Goal: Task Accomplishment & Management: Manage account settings

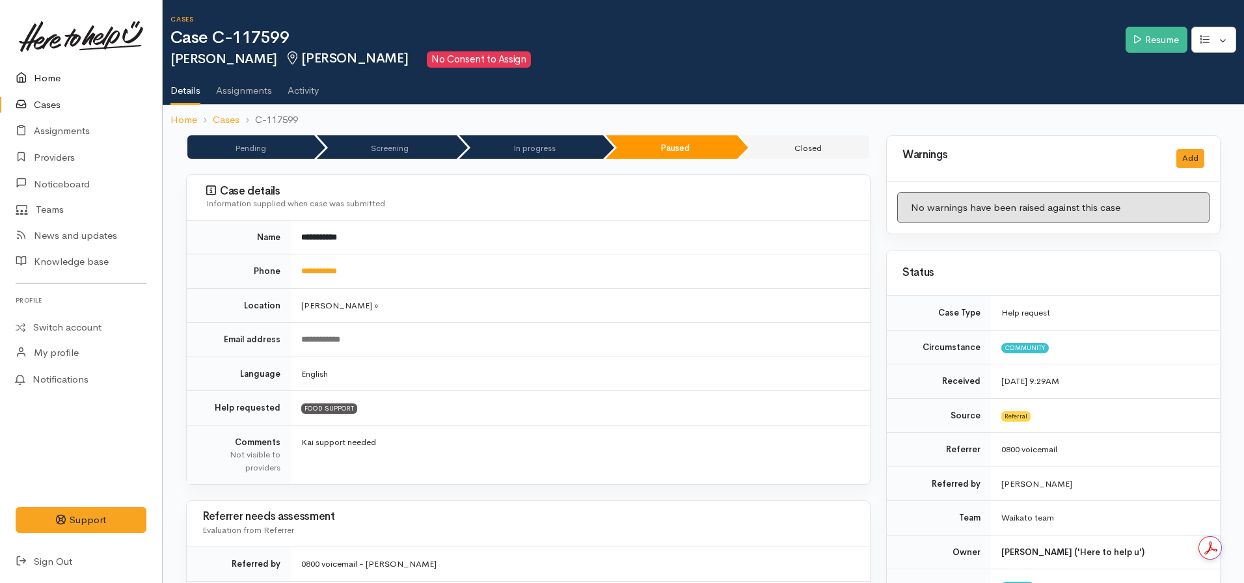
click at [17, 79] on icon at bounding box center [25, 78] width 18 height 16
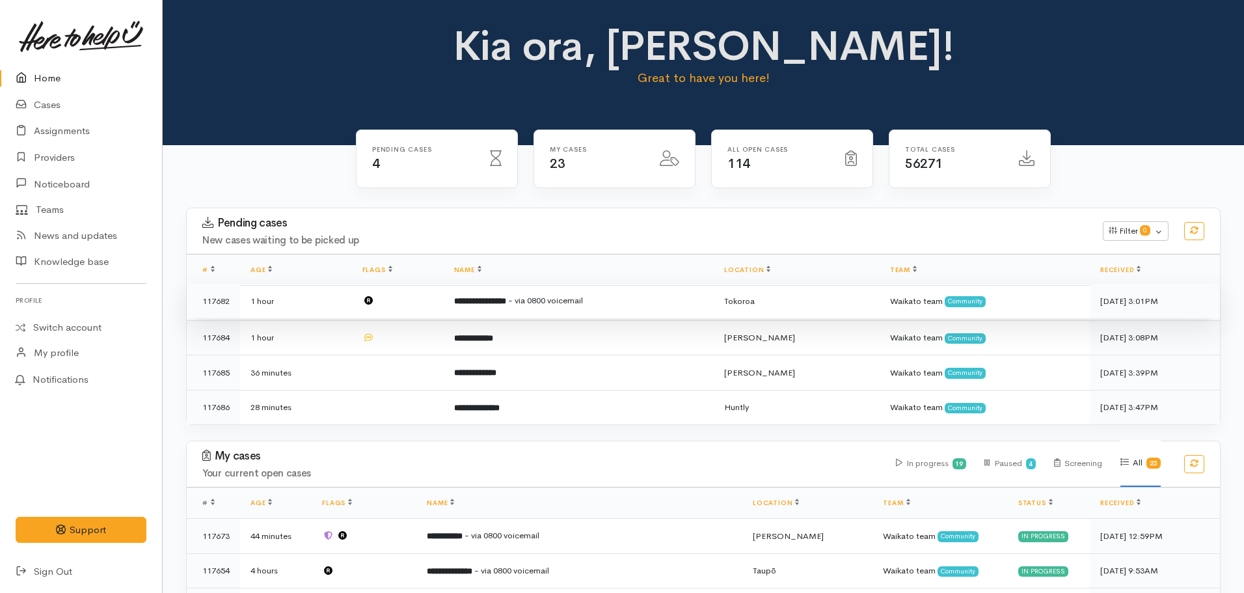
click at [502, 301] on b "**********" at bounding box center [480, 301] width 52 height 8
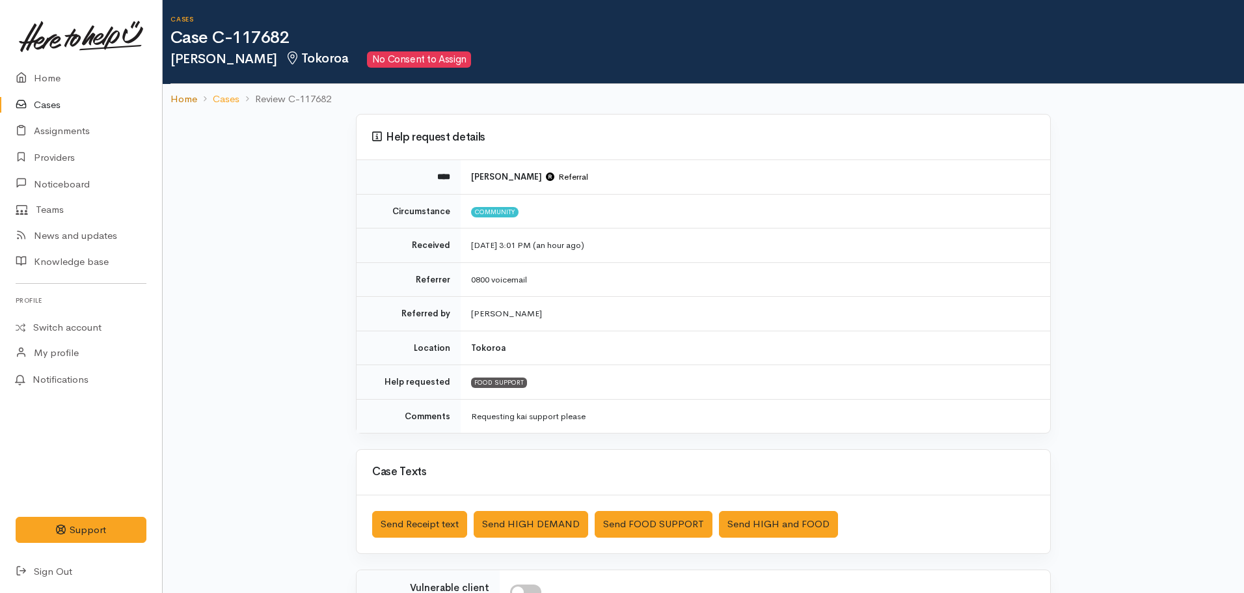
click at [182, 105] on link "Home" at bounding box center [183, 99] width 27 height 15
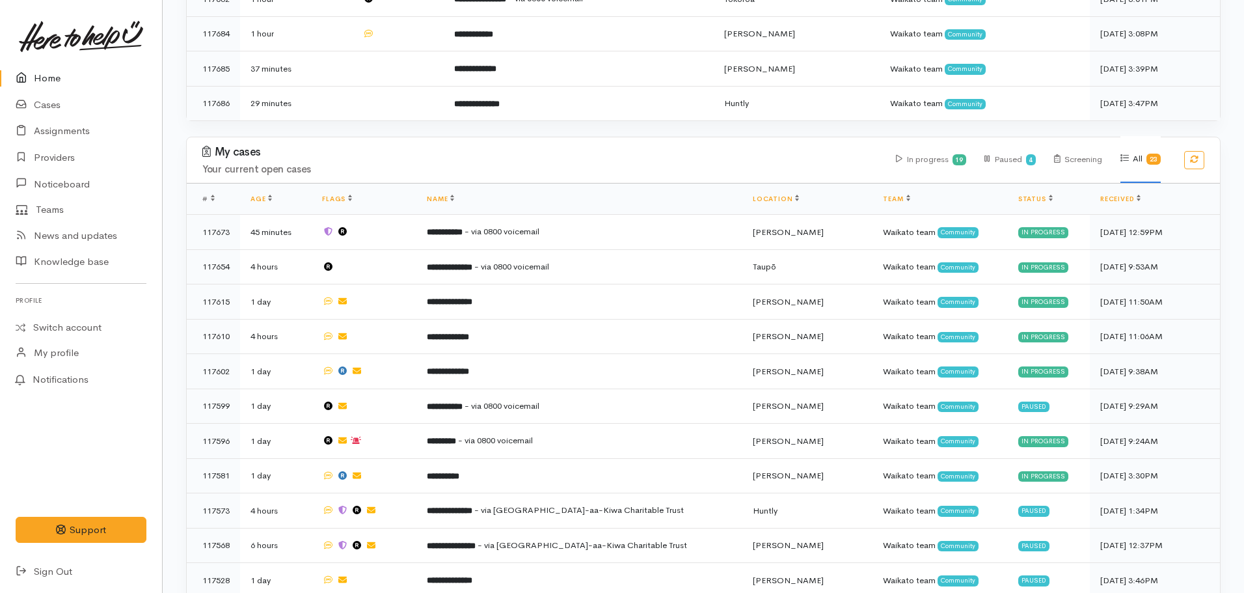
scroll to position [390, 0]
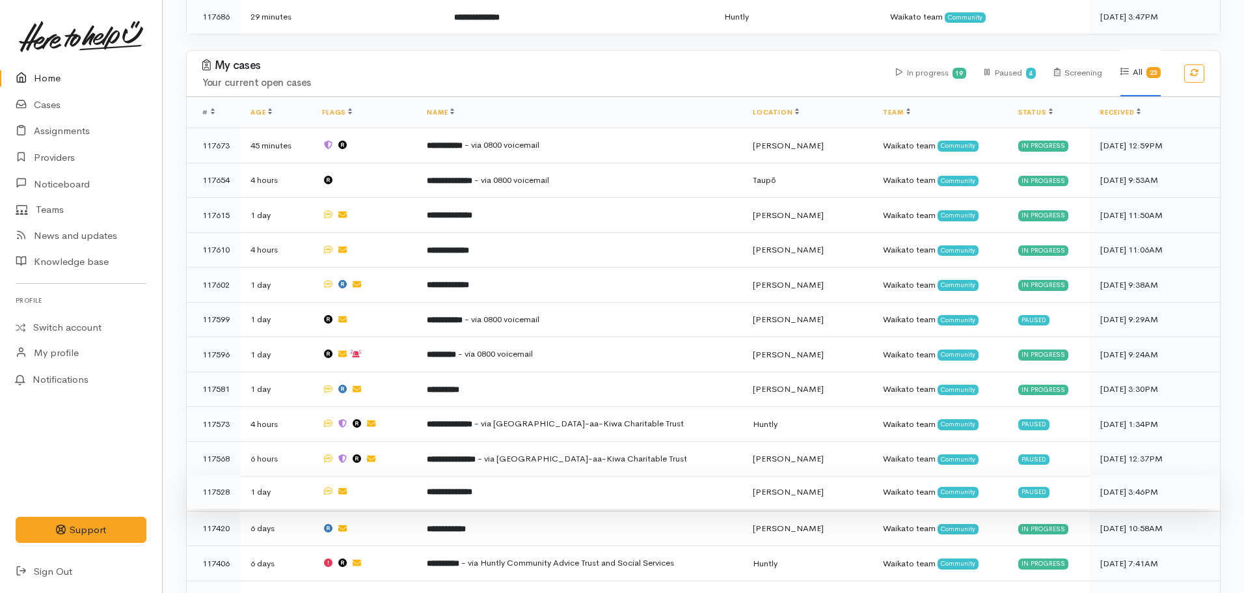
click at [523, 483] on td "**********" at bounding box center [579, 491] width 326 height 35
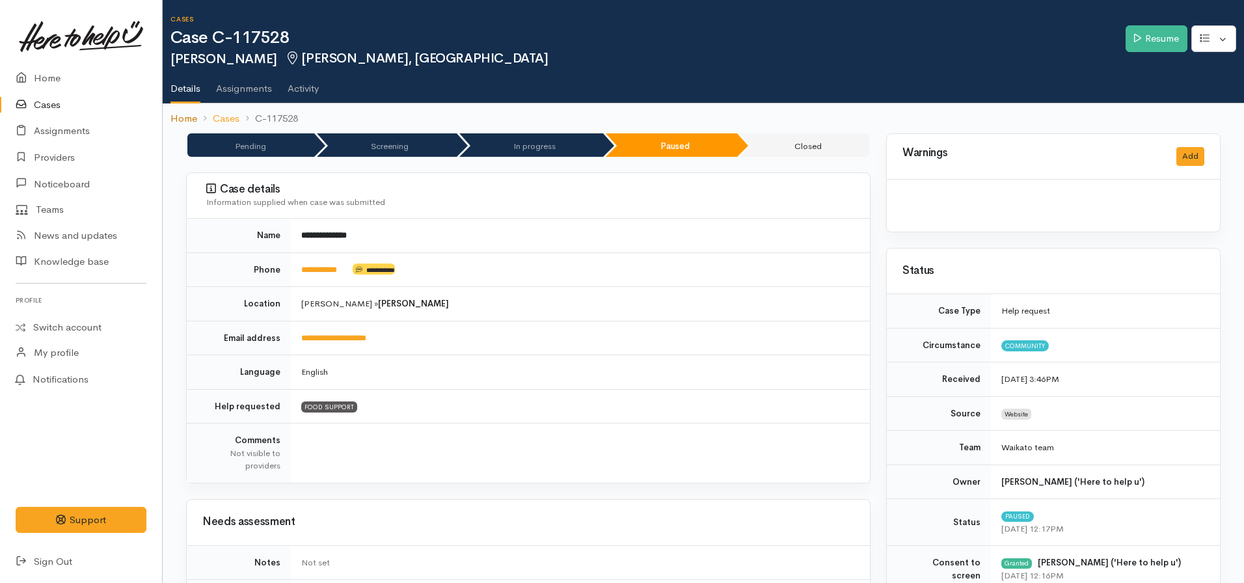
click at [181, 116] on link "Home" at bounding box center [183, 118] width 27 height 15
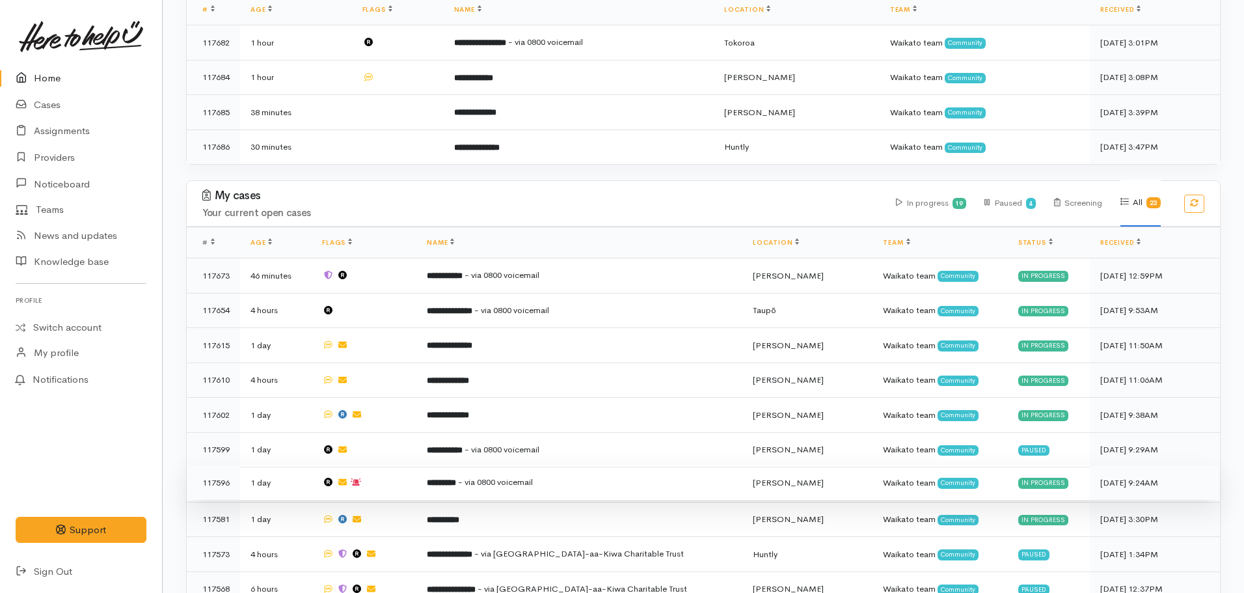
scroll to position [455, 0]
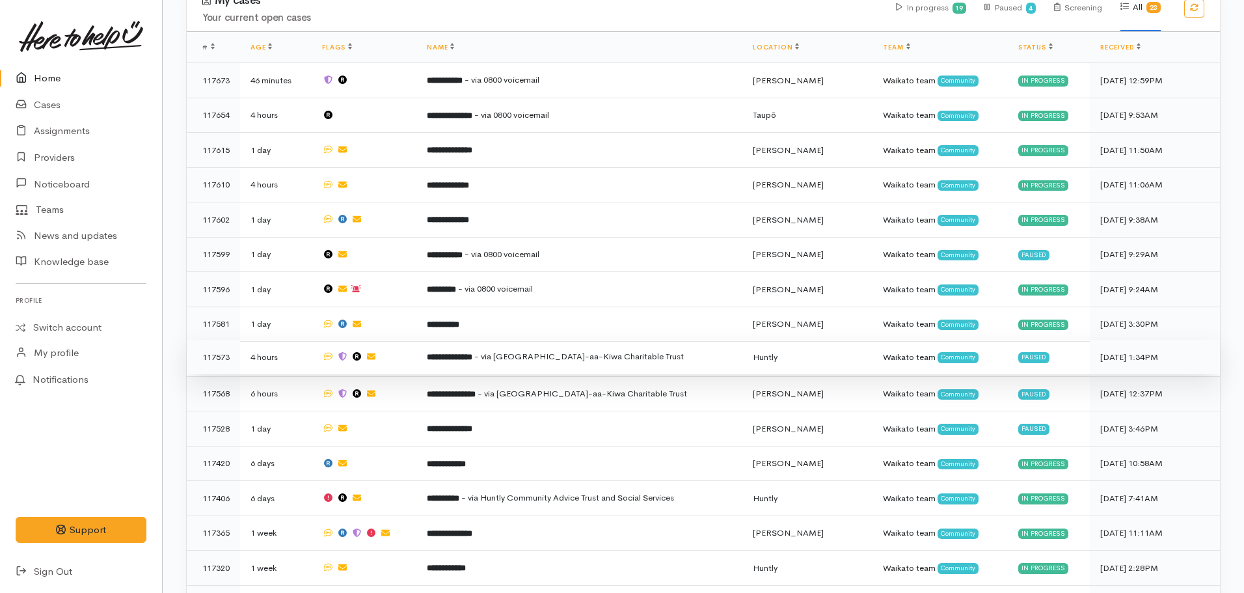
drag, startPoint x: 475, startPoint y: 385, endPoint x: 457, endPoint y: 338, distance: 50.9
click at [475, 390] on b "**********" at bounding box center [451, 394] width 49 height 8
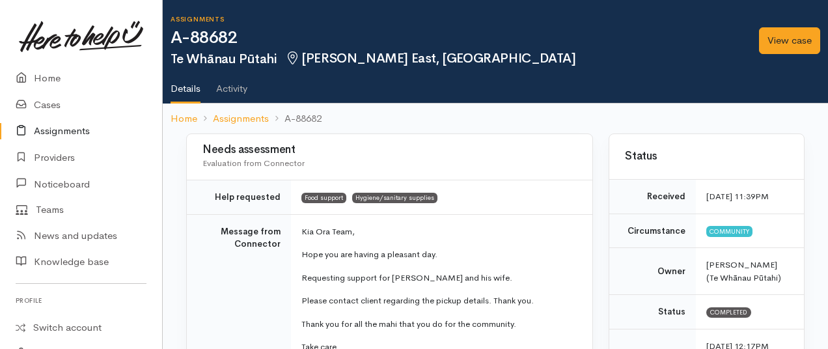
scroll to position [390, 0]
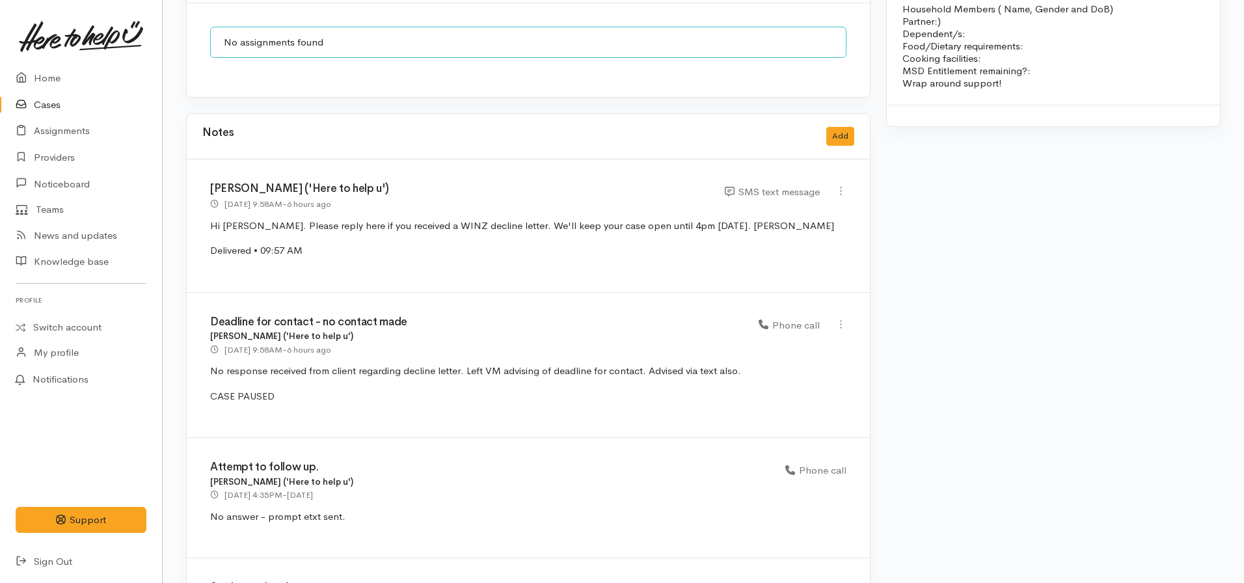
scroll to position [1315, 0]
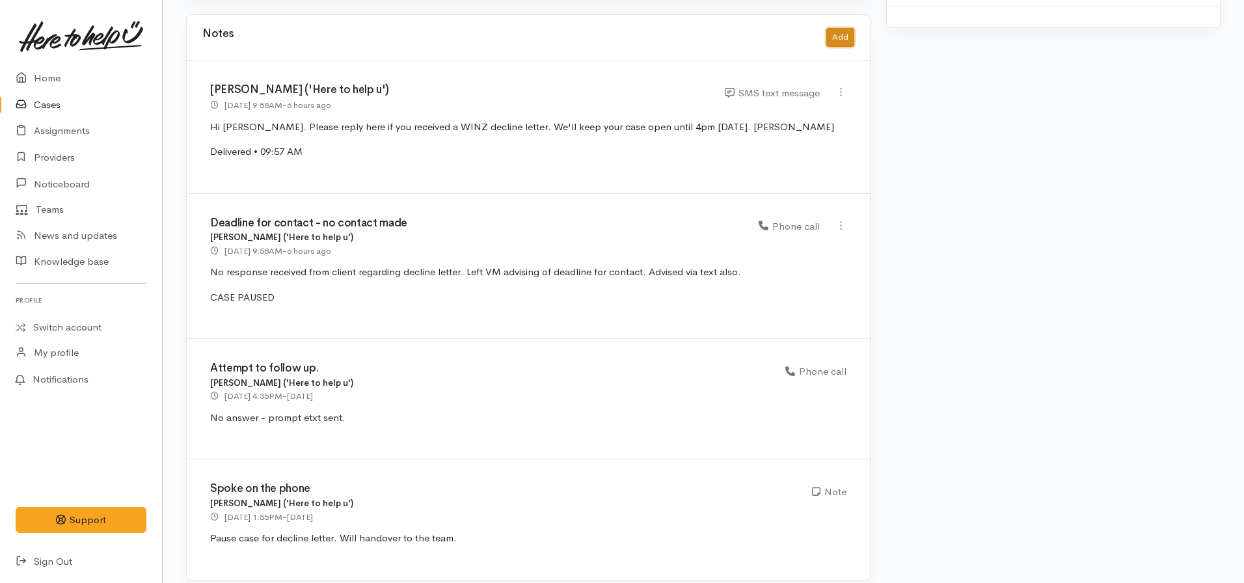
click at [845, 28] on button "Add" at bounding box center [840, 37] width 28 height 19
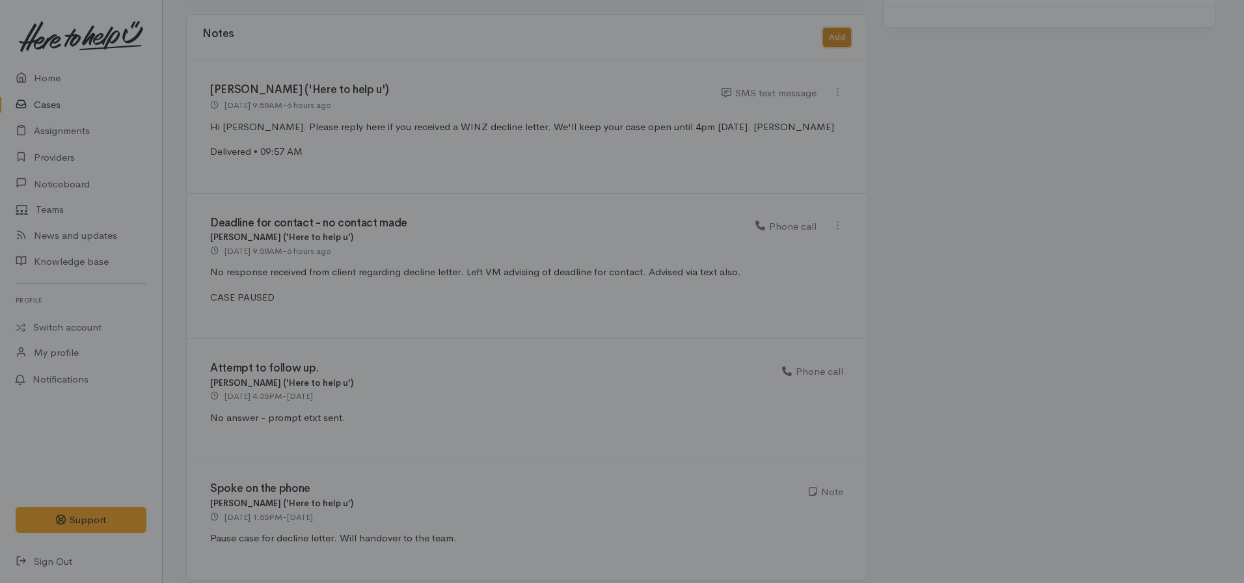
scroll to position [1305, 0]
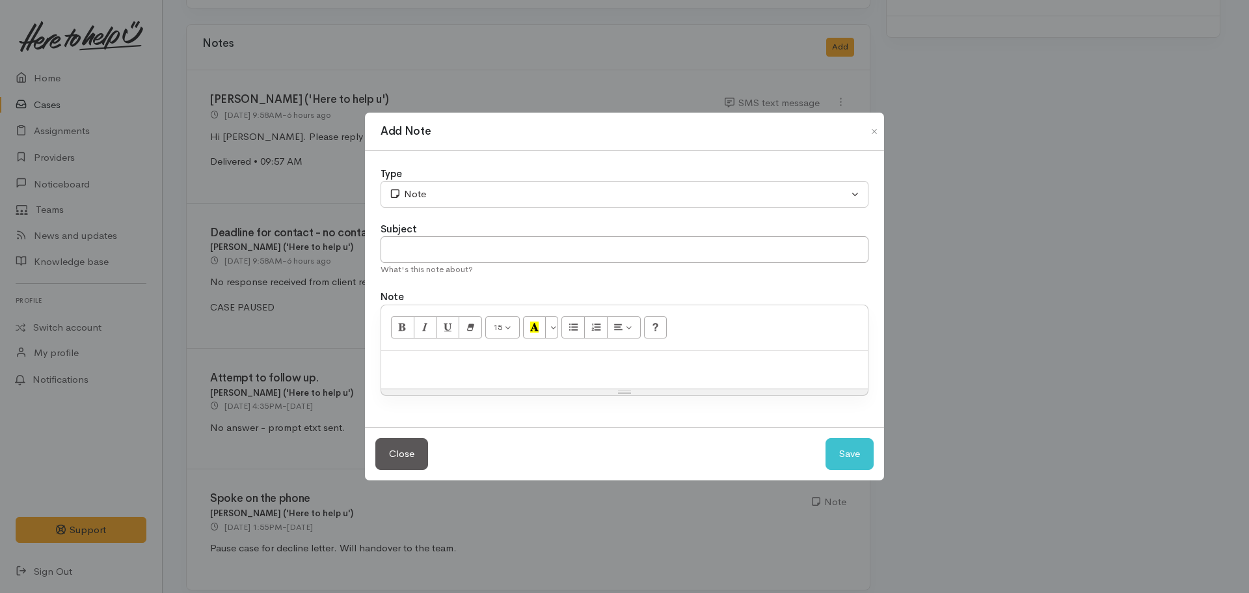
click at [412, 368] on p at bounding box center [625, 364] width 474 height 15
paste div
click at [436, 245] on input "text" at bounding box center [625, 249] width 488 height 27
type input "CASE CANCELLED"
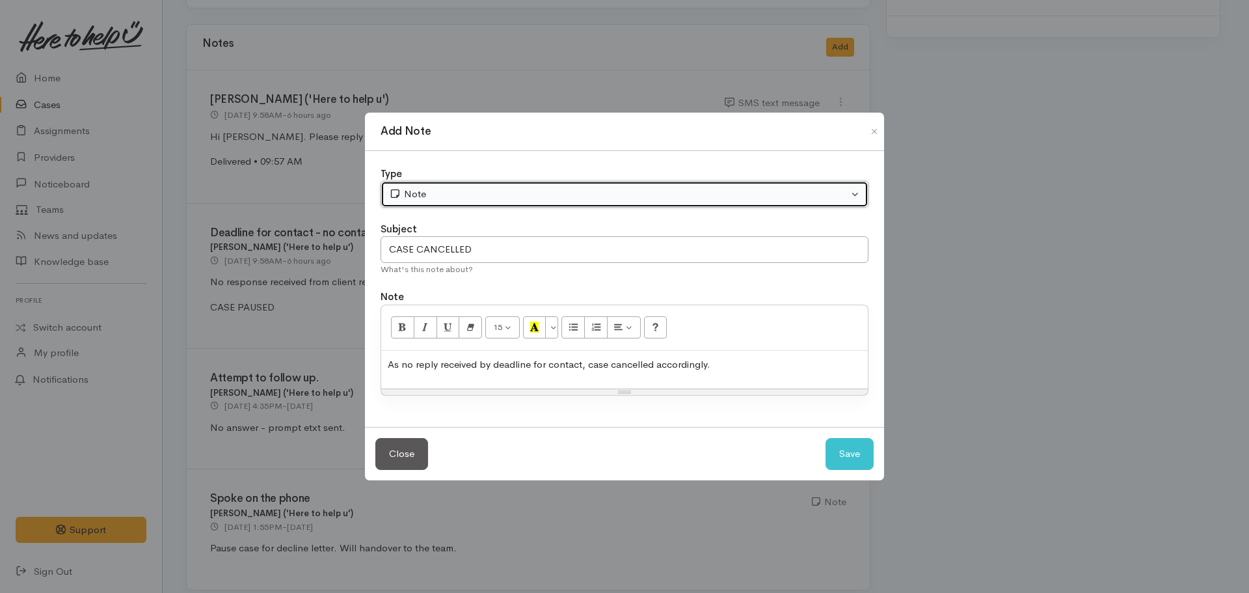
click at [501, 201] on button "Note" at bounding box center [625, 194] width 488 height 27
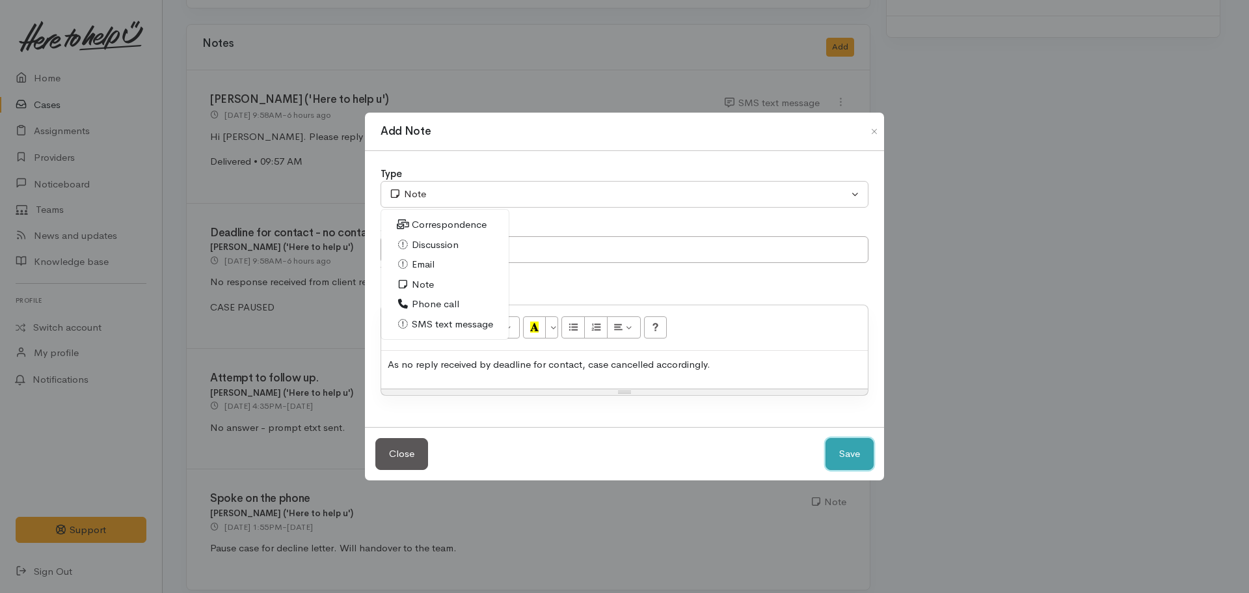
click at [837, 446] on button "Save" at bounding box center [850, 454] width 48 height 32
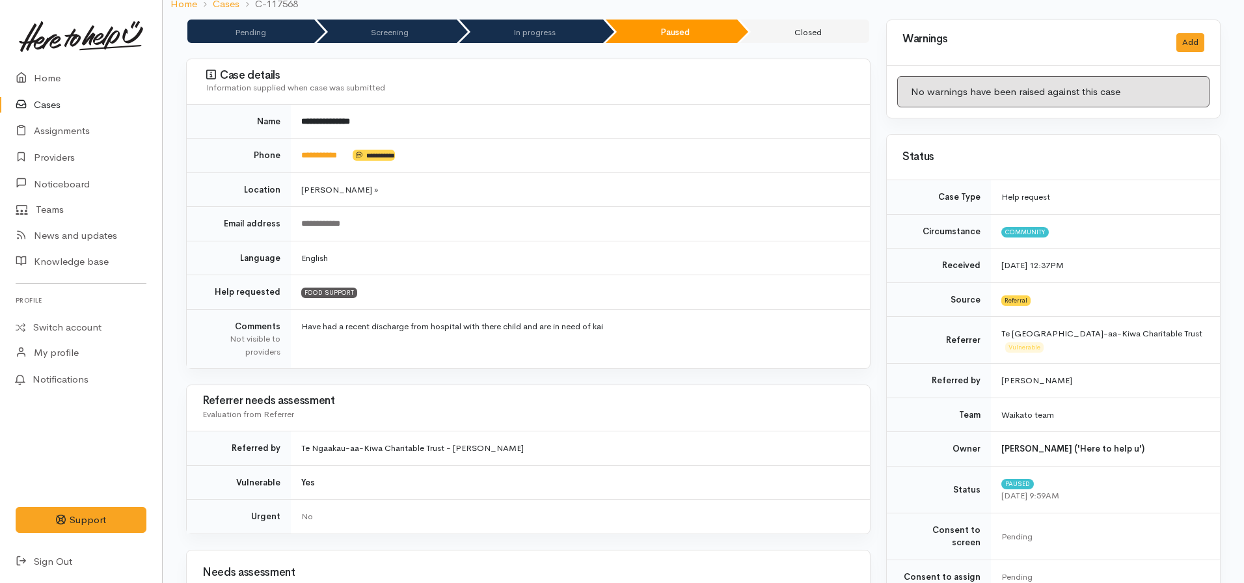
scroll to position [0, 0]
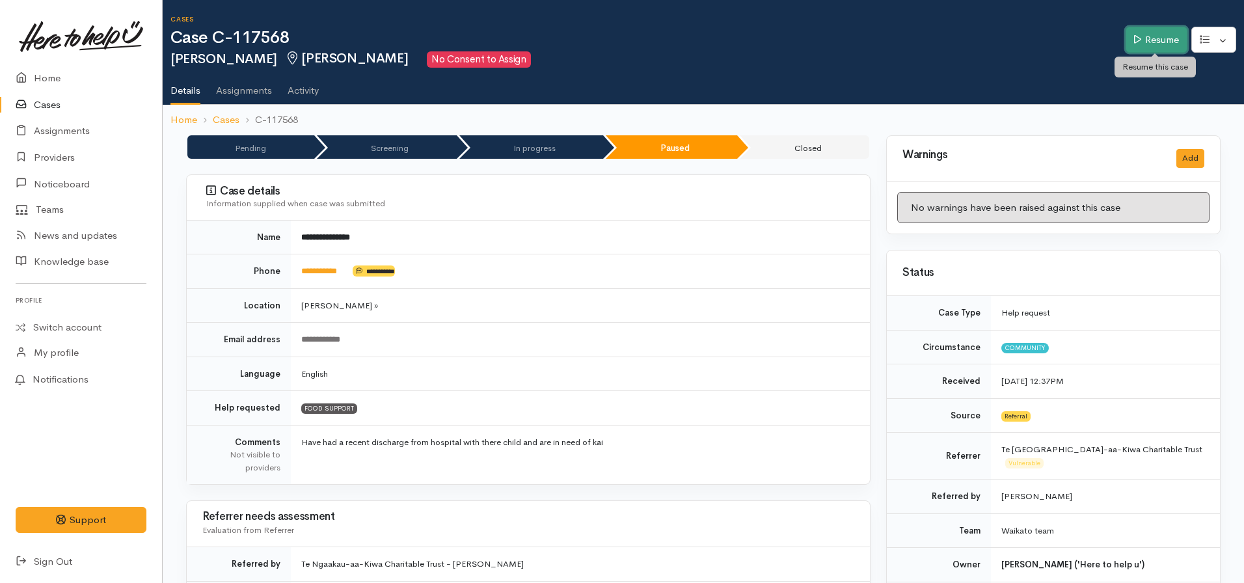
click at [1166, 42] on link "Resume" at bounding box center [1157, 40] width 62 height 27
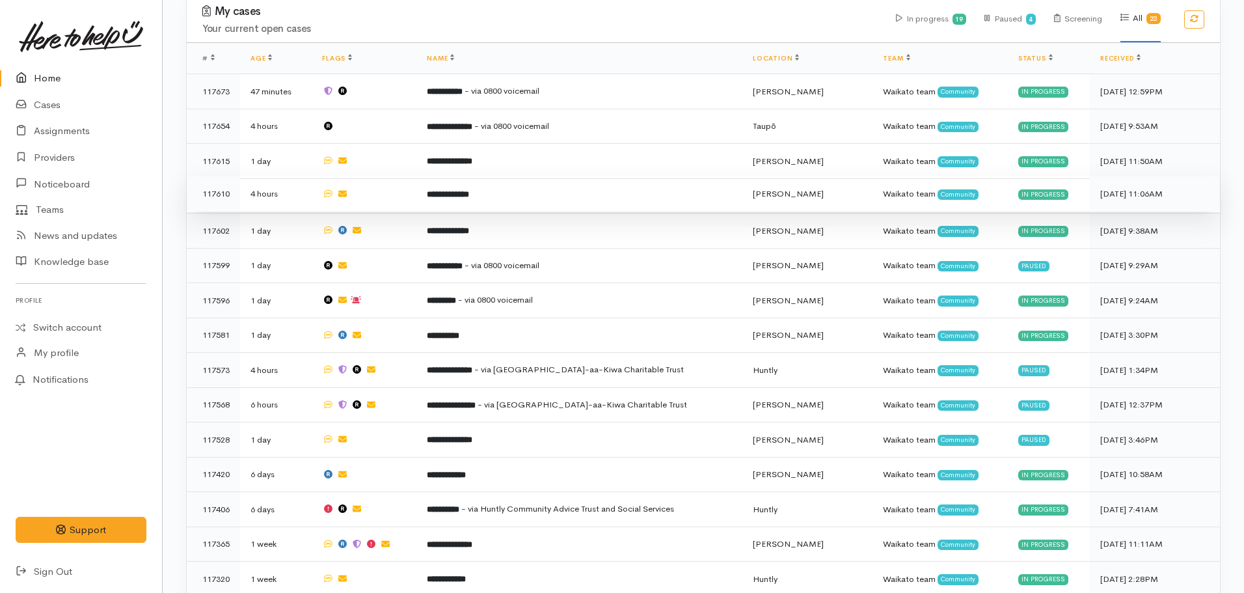
scroll to position [455, 0]
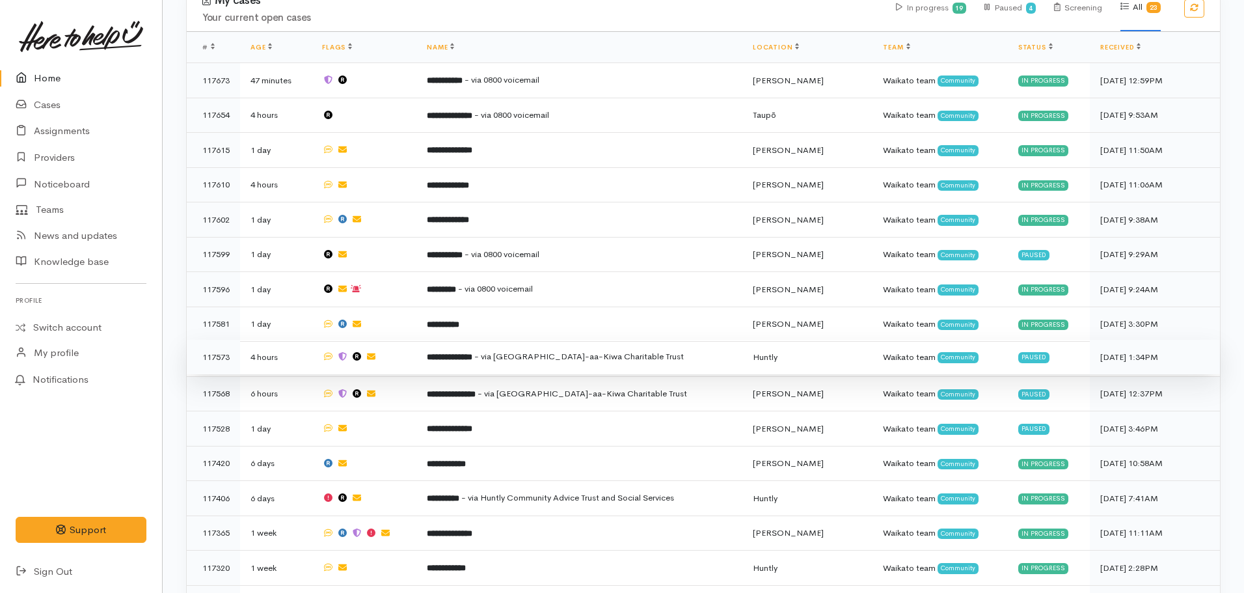
click at [531, 359] on td "**********" at bounding box center [579, 357] width 326 height 35
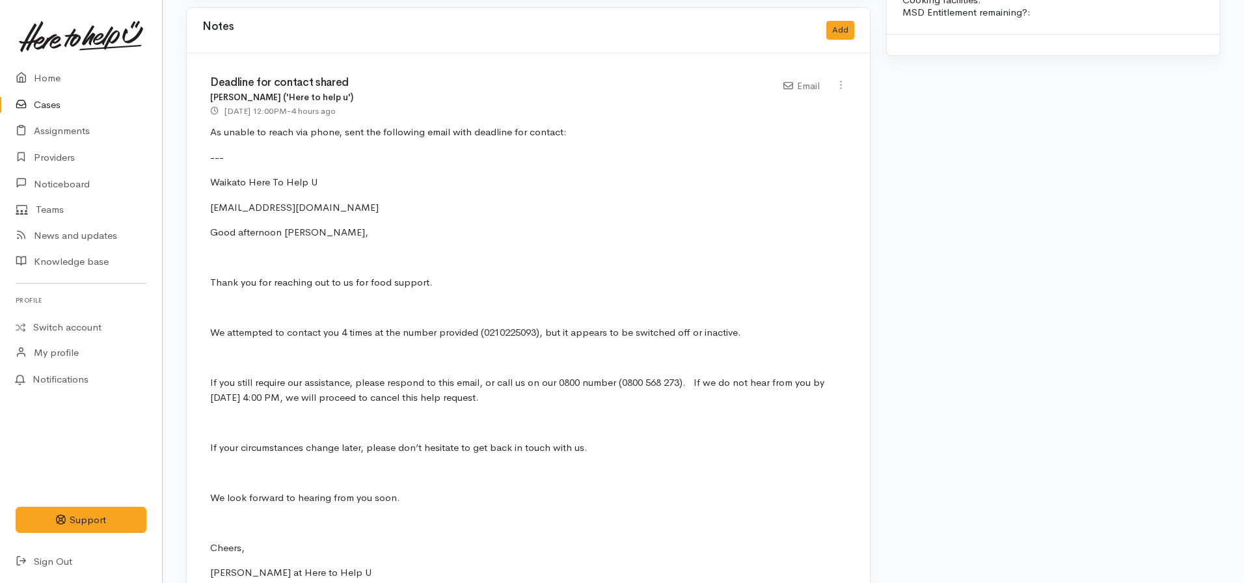
scroll to position [1171, 0]
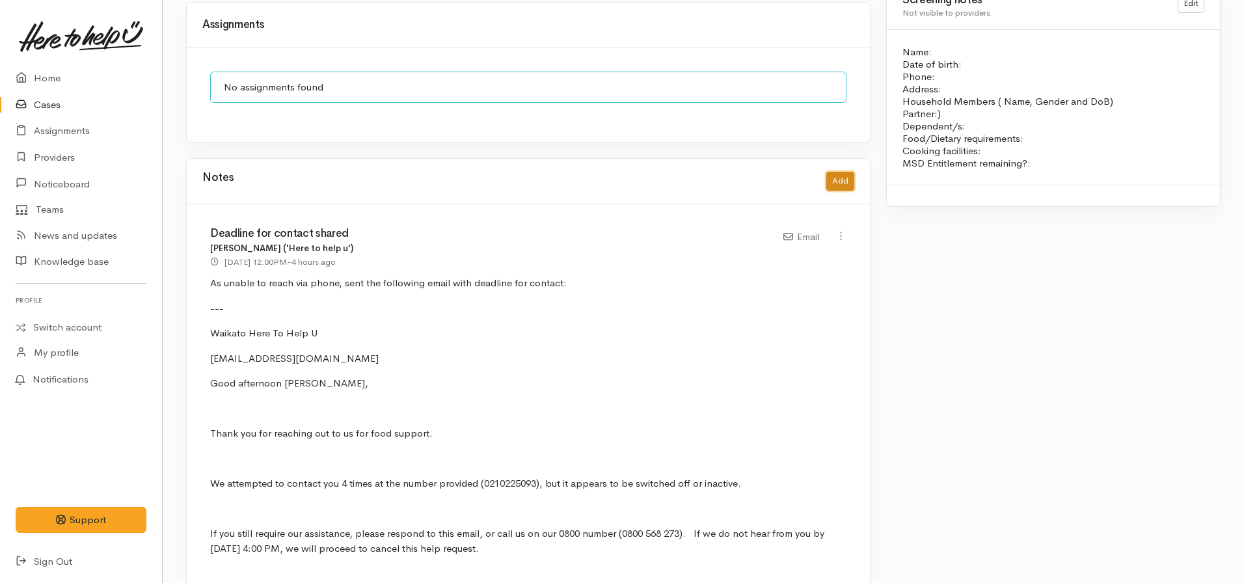
click at [839, 176] on button "Add" at bounding box center [840, 181] width 28 height 19
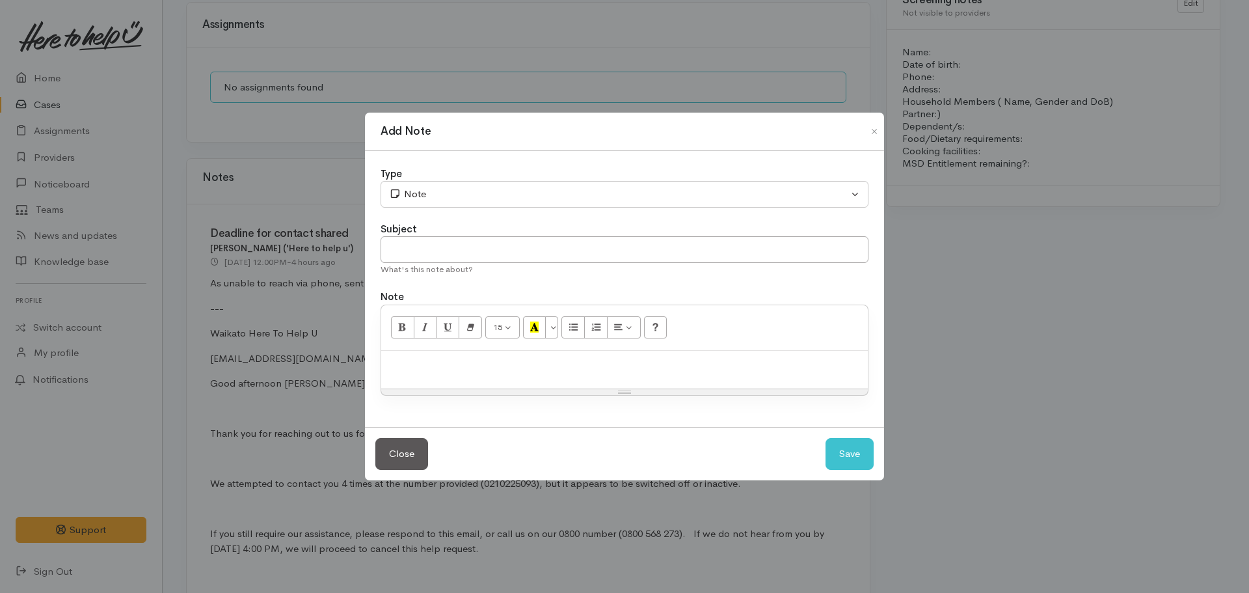
click at [478, 370] on p at bounding box center [625, 364] width 474 height 15
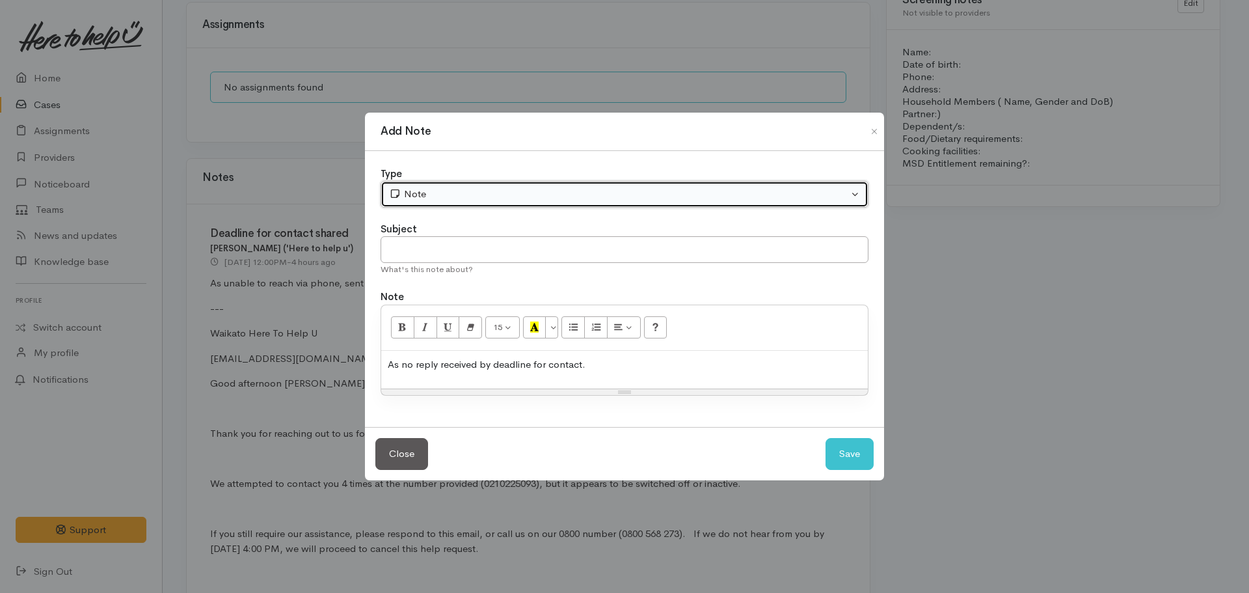
click at [477, 194] on div "Note" at bounding box center [618, 194] width 459 height 15
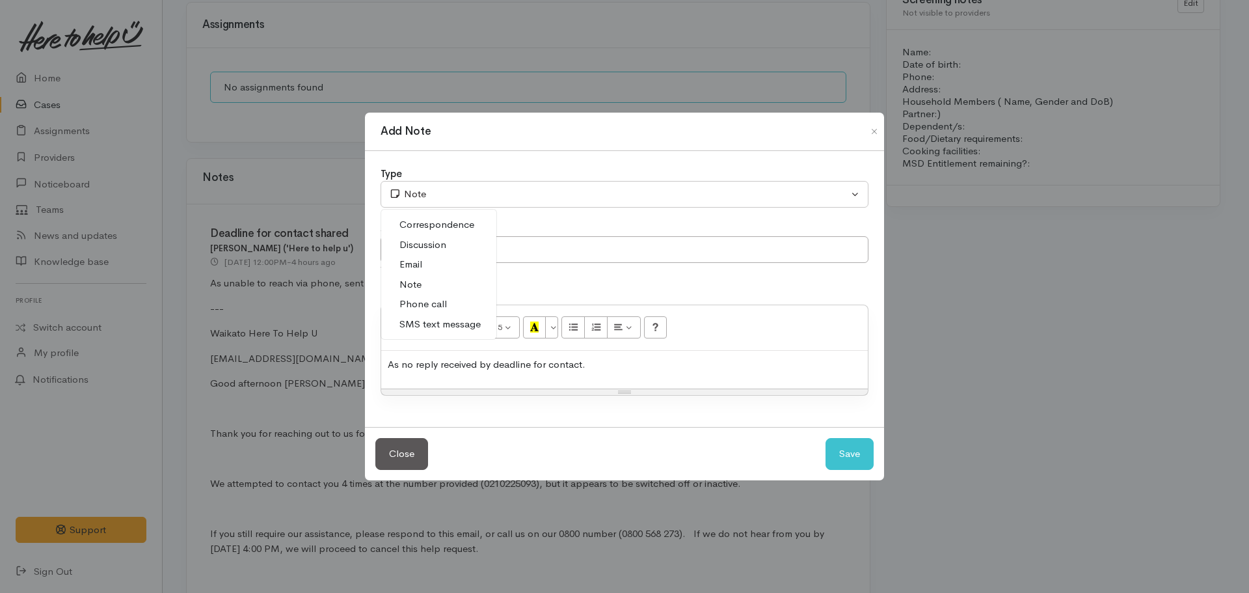
click at [629, 362] on p "As no reply received by deadline for contact." at bounding box center [625, 364] width 474 height 15
copy p "As no reply received by deadline for contact, case cancelled accordingly."
click at [451, 219] on div "Type Correspondence Discussion Email Note Phone call SMS text message Note Corr…" at bounding box center [624, 289] width 519 height 277
click at [448, 250] on input "text" at bounding box center [625, 249] width 488 height 27
type input "CASE CANCELLED."
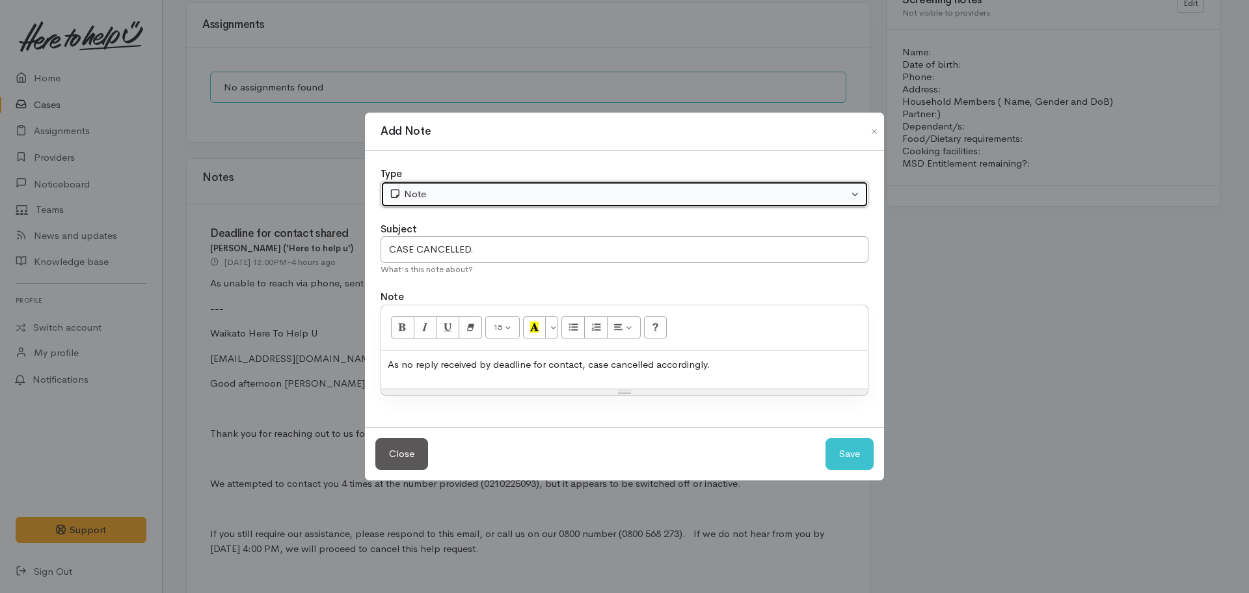
click at [452, 200] on div "Note" at bounding box center [618, 194] width 459 height 15
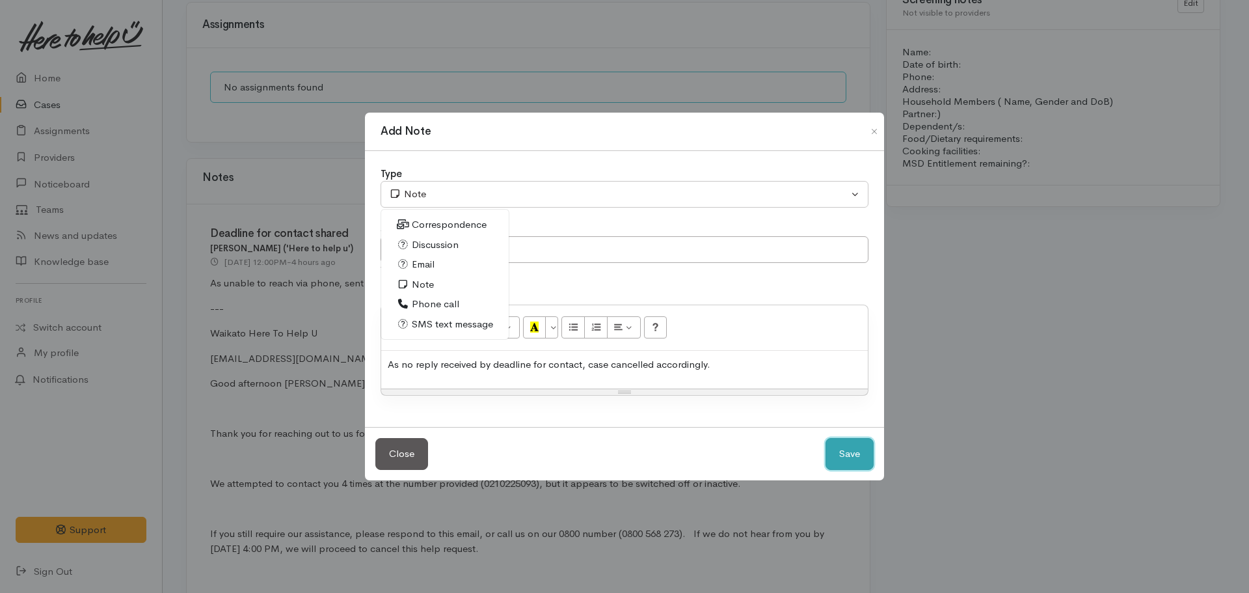
click at [839, 463] on button "Save" at bounding box center [850, 454] width 48 height 32
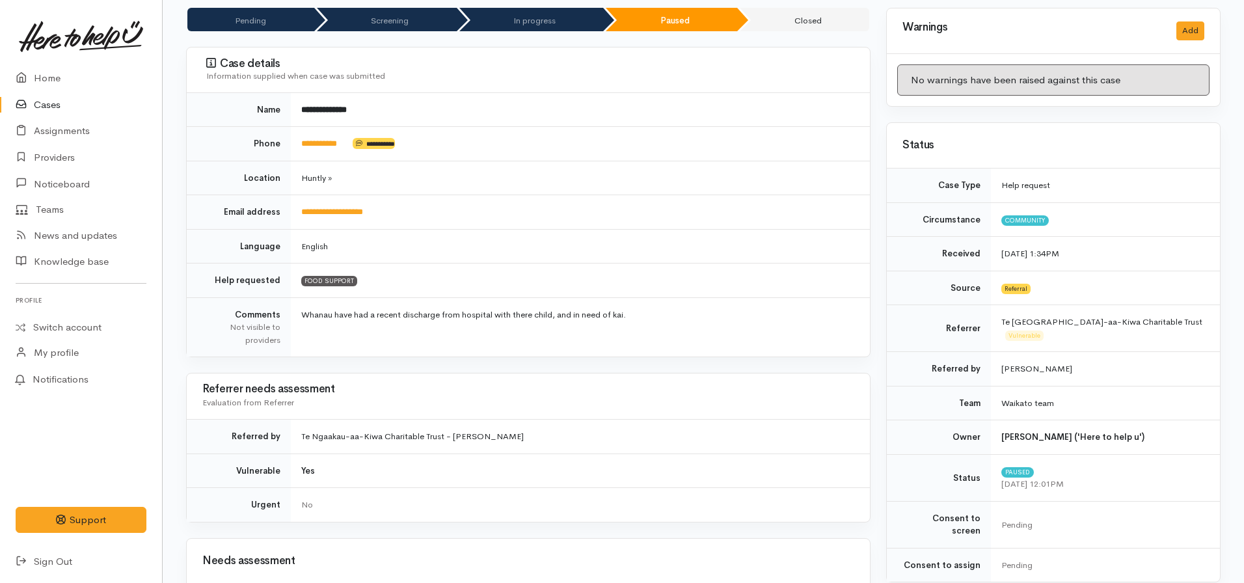
scroll to position [0, 0]
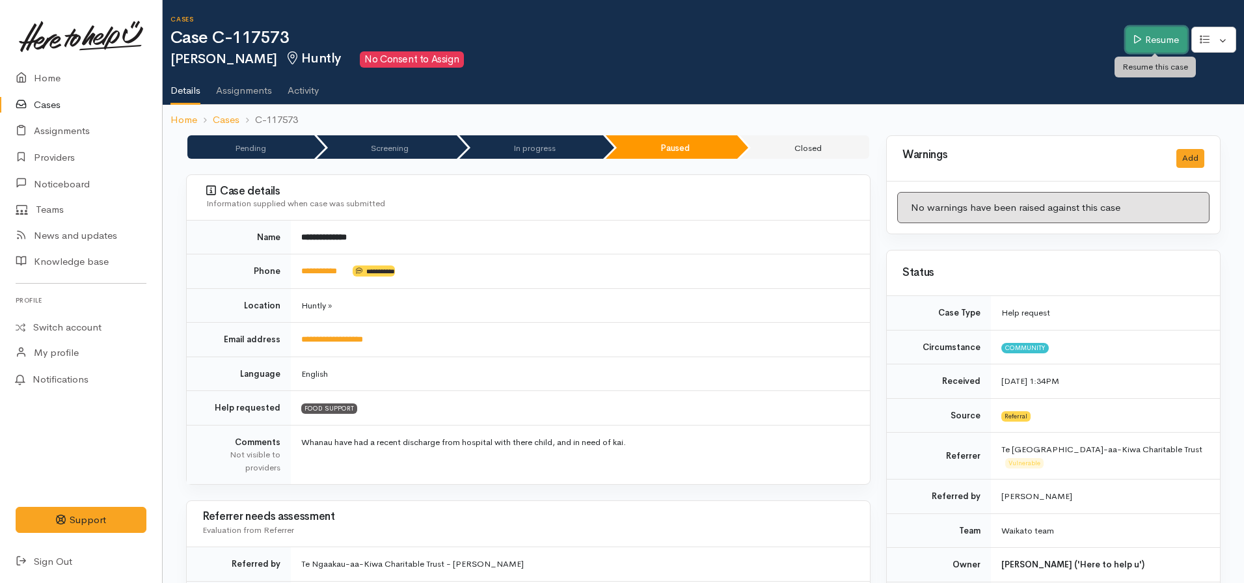
click at [1167, 44] on link "Resume" at bounding box center [1157, 40] width 62 height 27
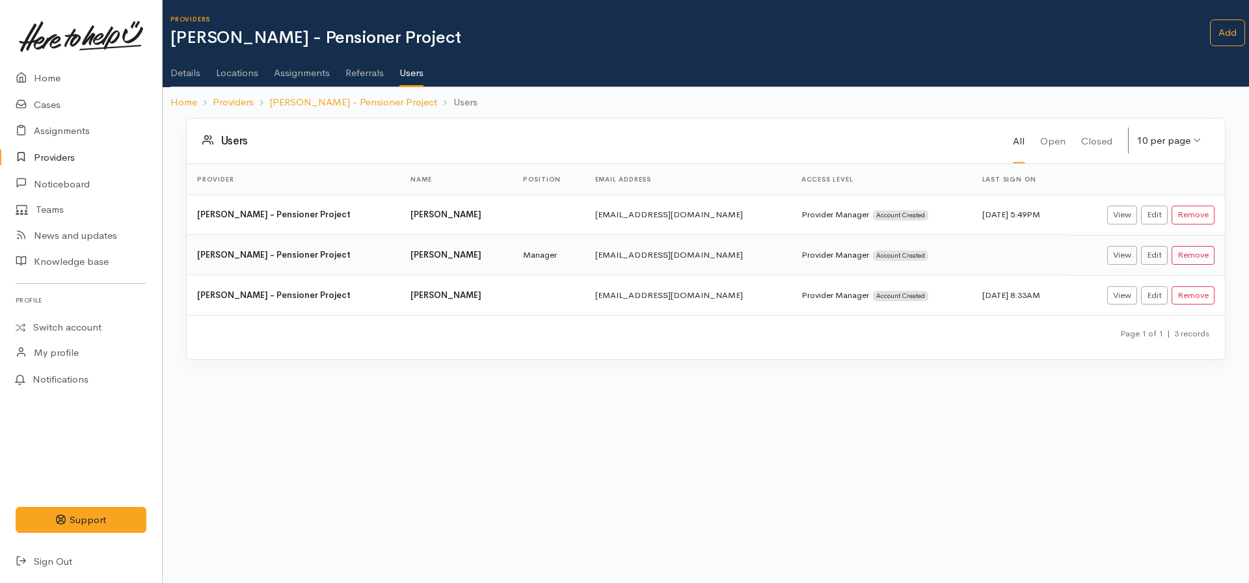
click at [59, 159] on link "Providers" at bounding box center [81, 157] width 162 height 27
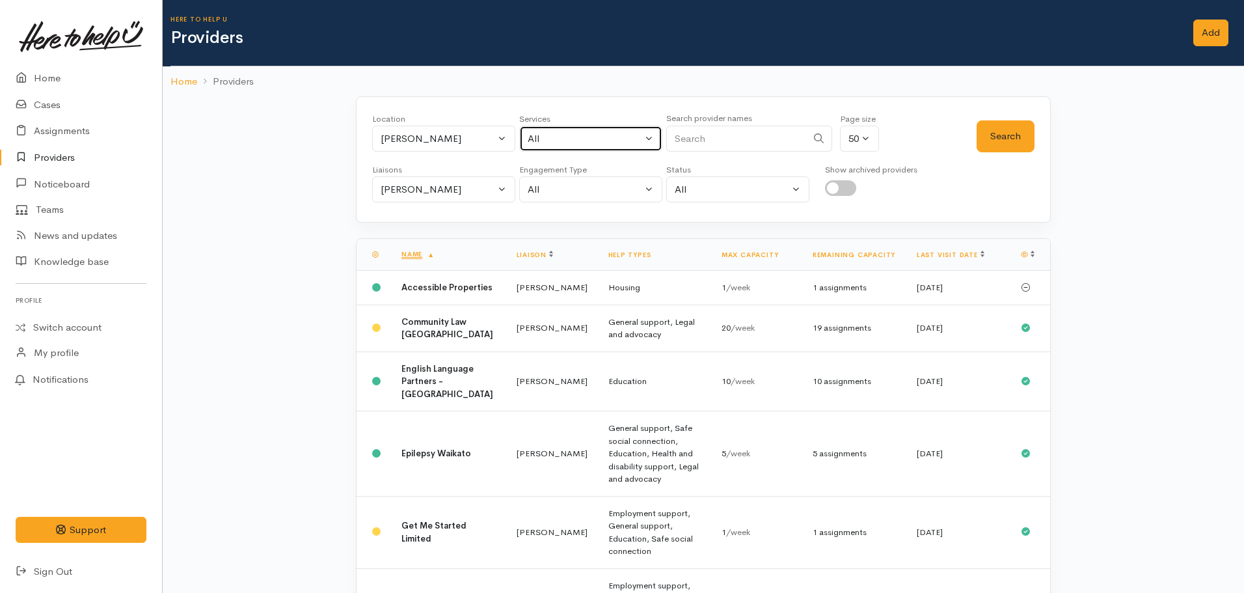
click at [569, 133] on div "All" at bounding box center [585, 138] width 115 height 15
type input "budgeting"
click at [611, 224] on span "Financial mentoring/budgeting" at bounding box center [610, 224] width 137 height 15
select select "9"
click at [486, 183] on div "Nicole Rusk" at bounding box center [438, 189] width 115 height 15
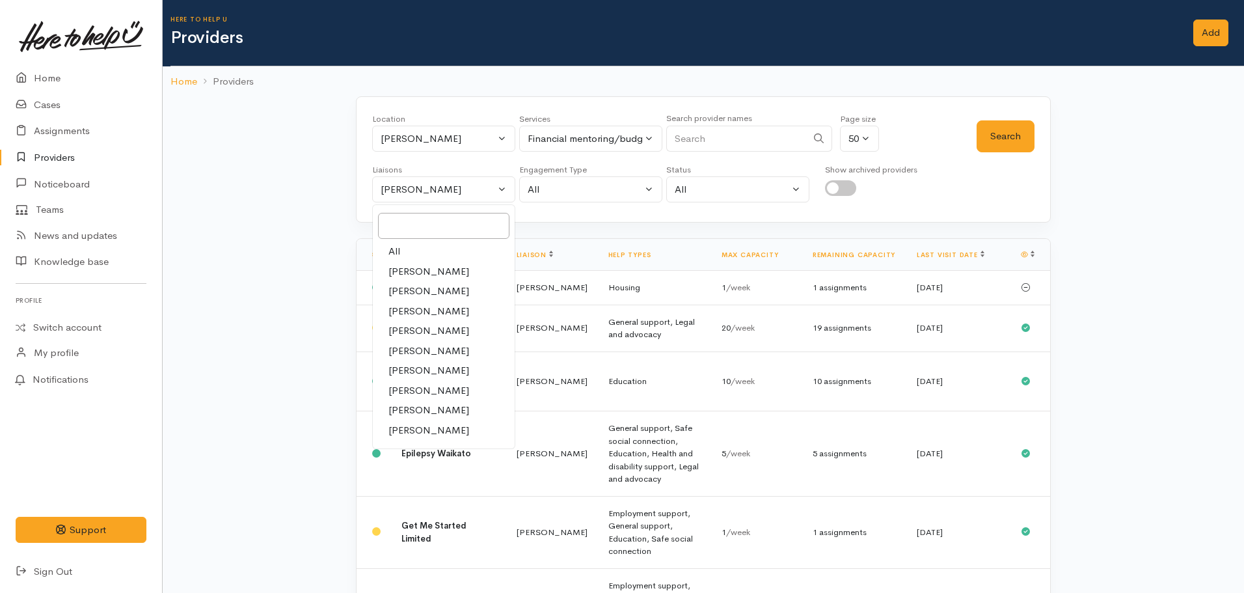
click at [456, 241] on div at bounding box center [444, 226] width 142 height 32
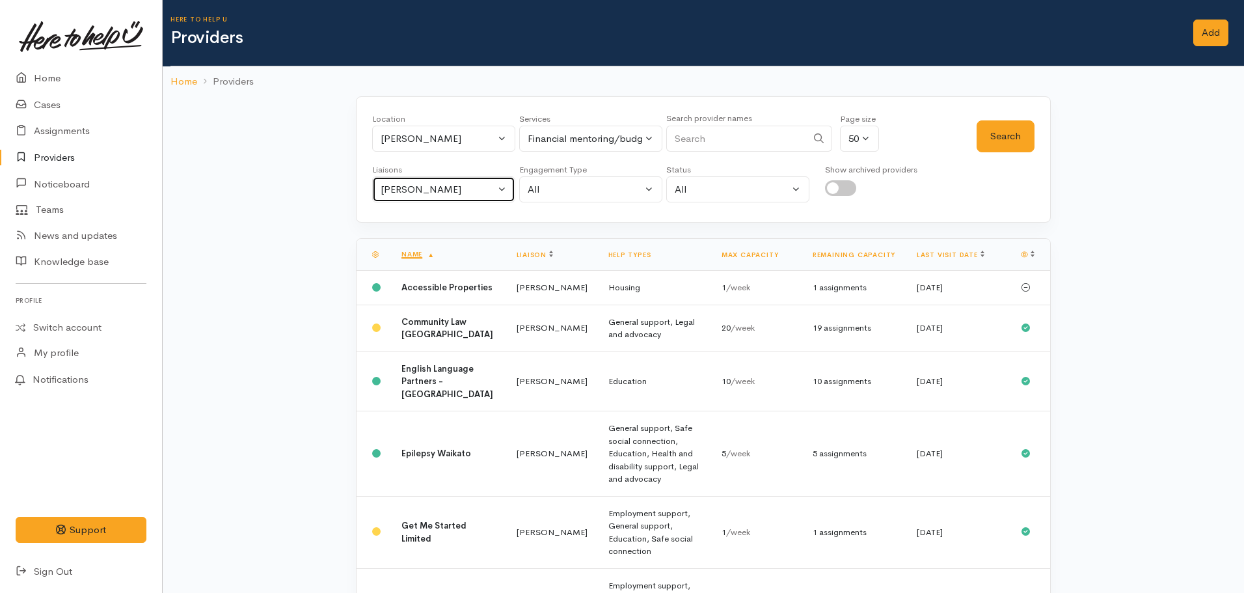
click at [427, 184] on div "Nicole Rusk" at bounding box center [438, 189] width 115 height 15
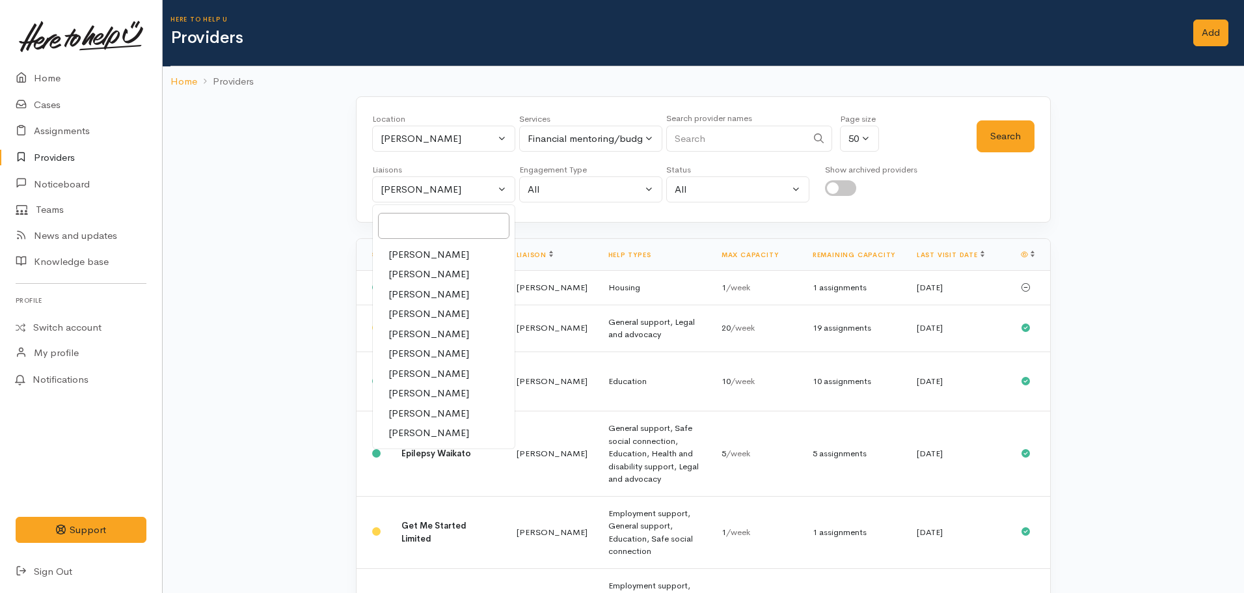
click at [410, 248] on span "Amanda Gabb" at bounding box center [428, 254] width 81 height 15
select select "205"
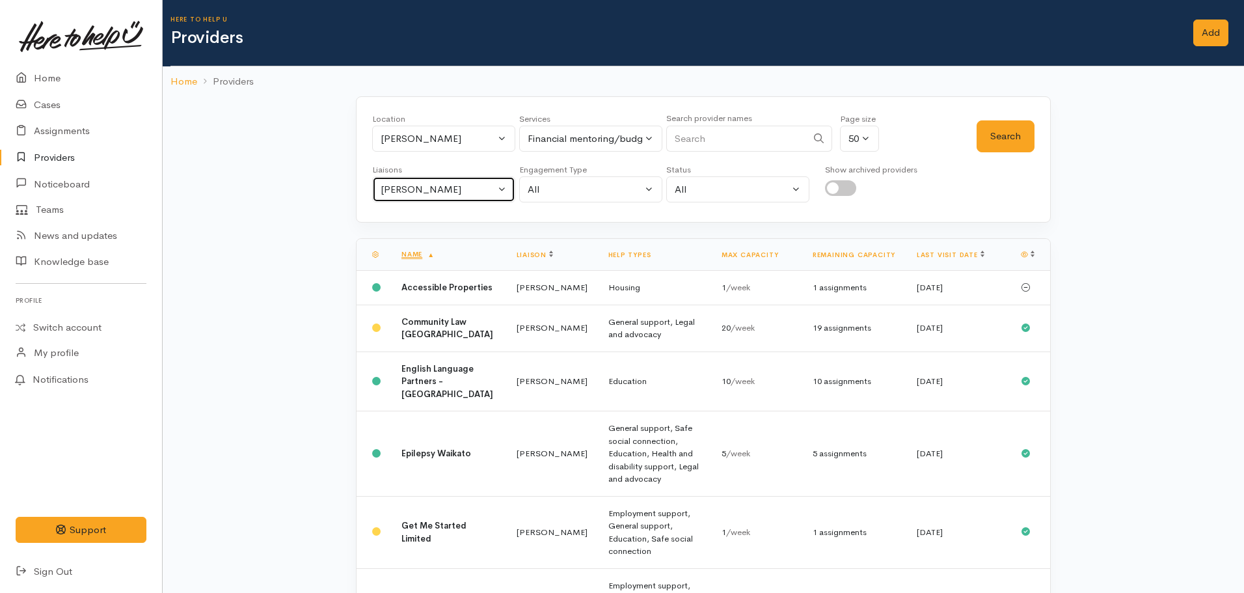
click at [418, 178] on button "Amanda Gabb" at bounding box center [443, 189] width 143 height 27
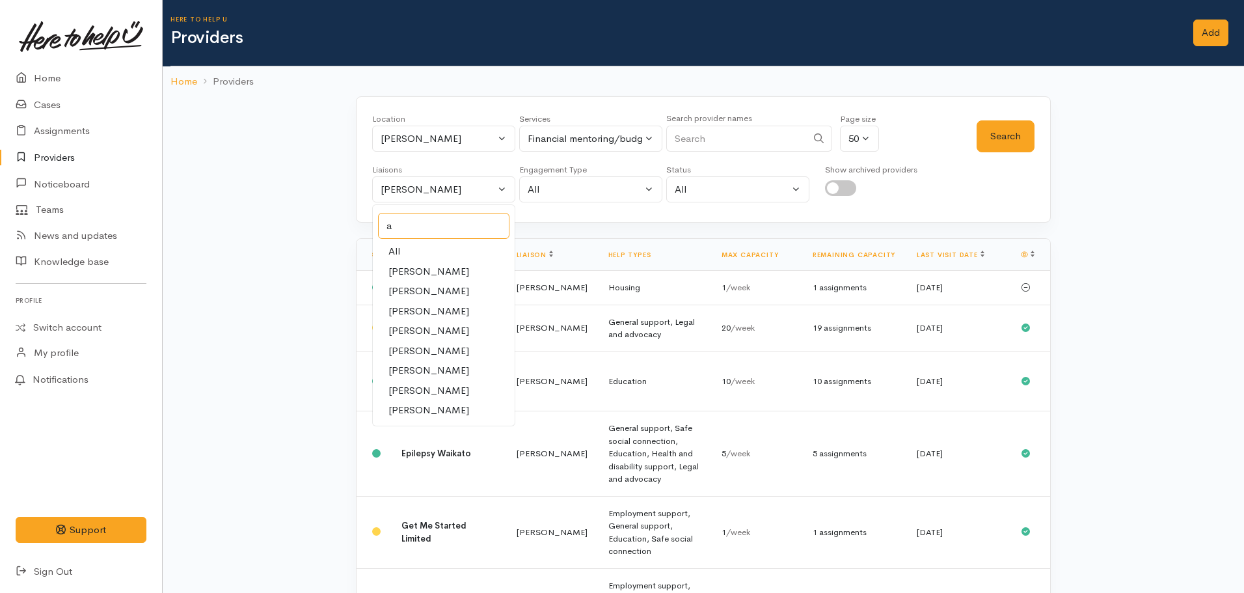
scroll to position [0, 0]
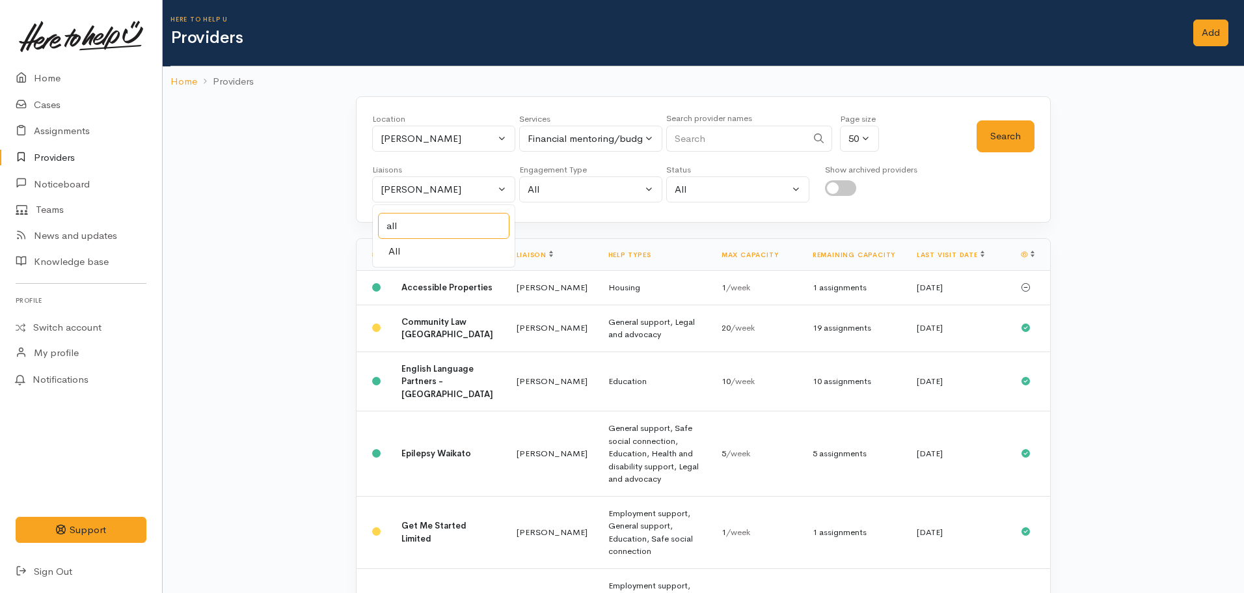
type input "all"
click at [427, 247] on link "All" at bounding box center [444, 251] width 142 height 20
select select "null"
click at [1006, 152] on button "Search" at bounding box center [1006, 136] width 58 height 32
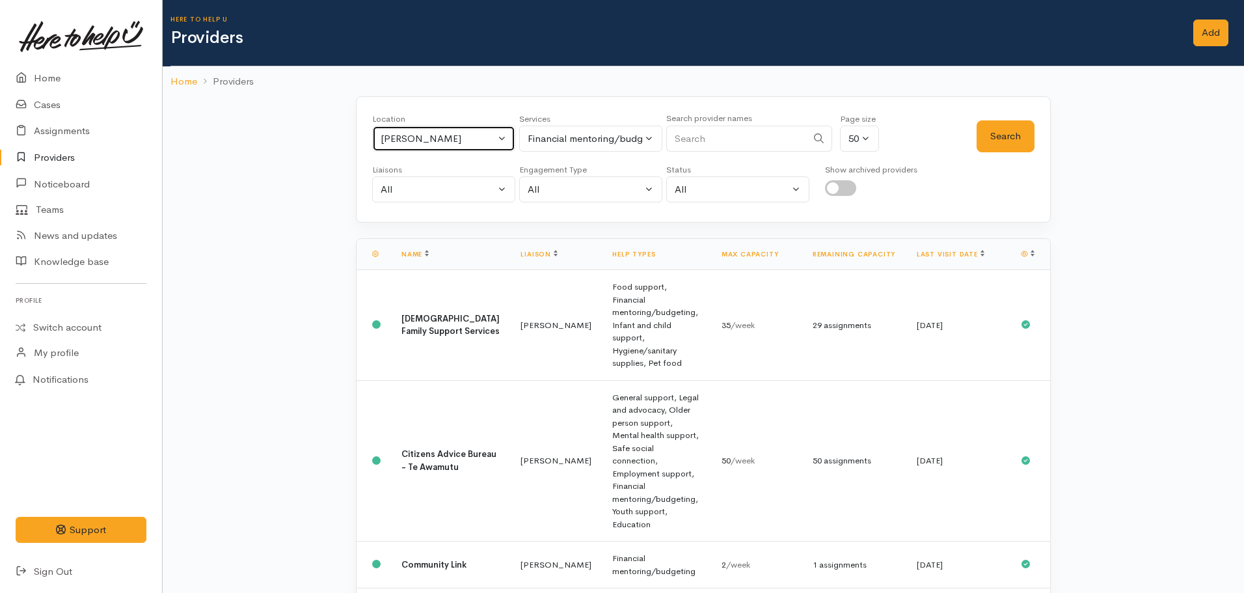
click at [459, 137] on div "[PERSON_NAME]" at bounding box center [438, 138] width 115 height 15
type input "te awa"
click at [421, 230] on span "Te Awamutu" at bounding box center [422, 224] width 54 height 15
select select "100"
click at [1031, 147] on button "Search" at bounding box center [1006, 136] width 58 height 32
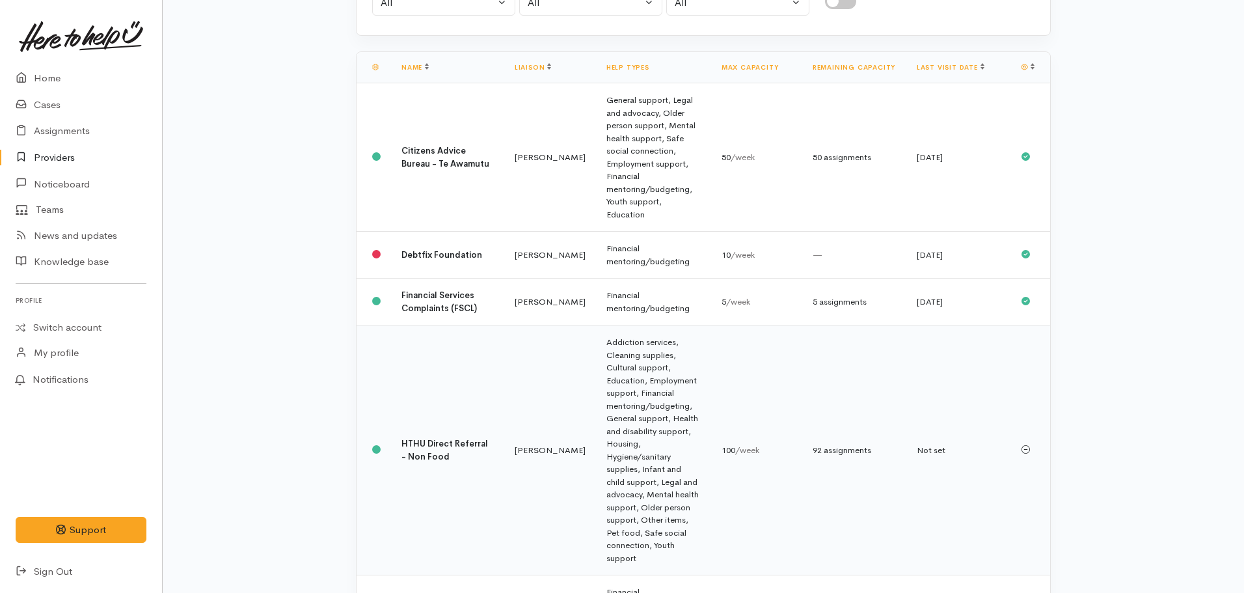
scroll to position [237, 0]
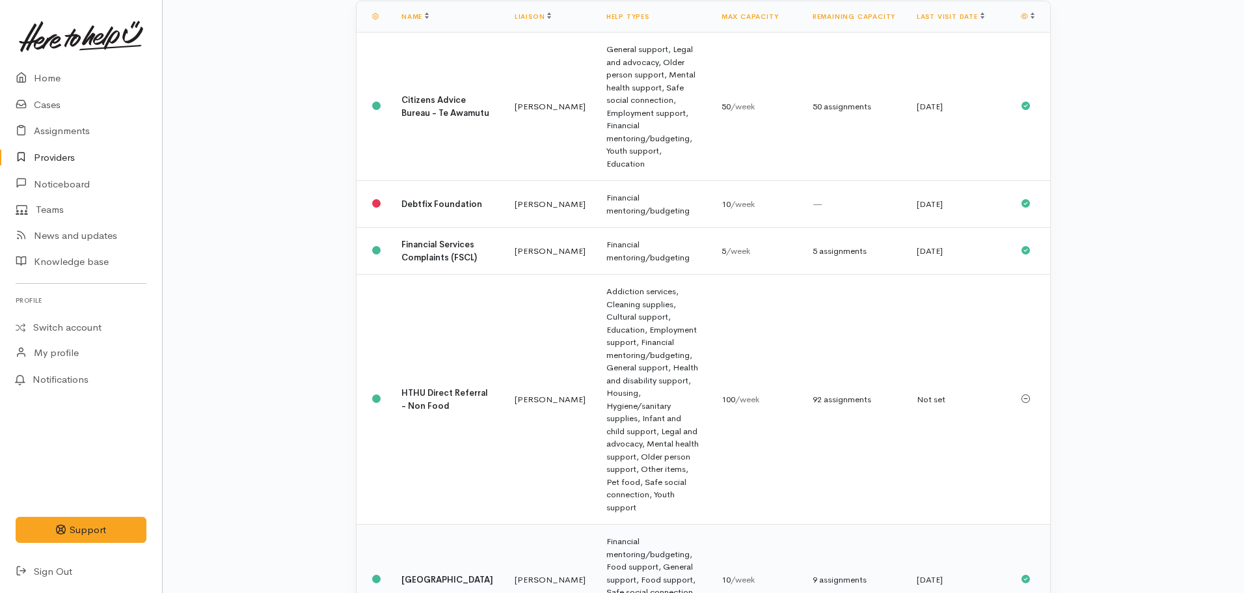
click at [438, 574] on b "Kainga Aroha Community House" at bounding box center [447, 579] width 92 height 11
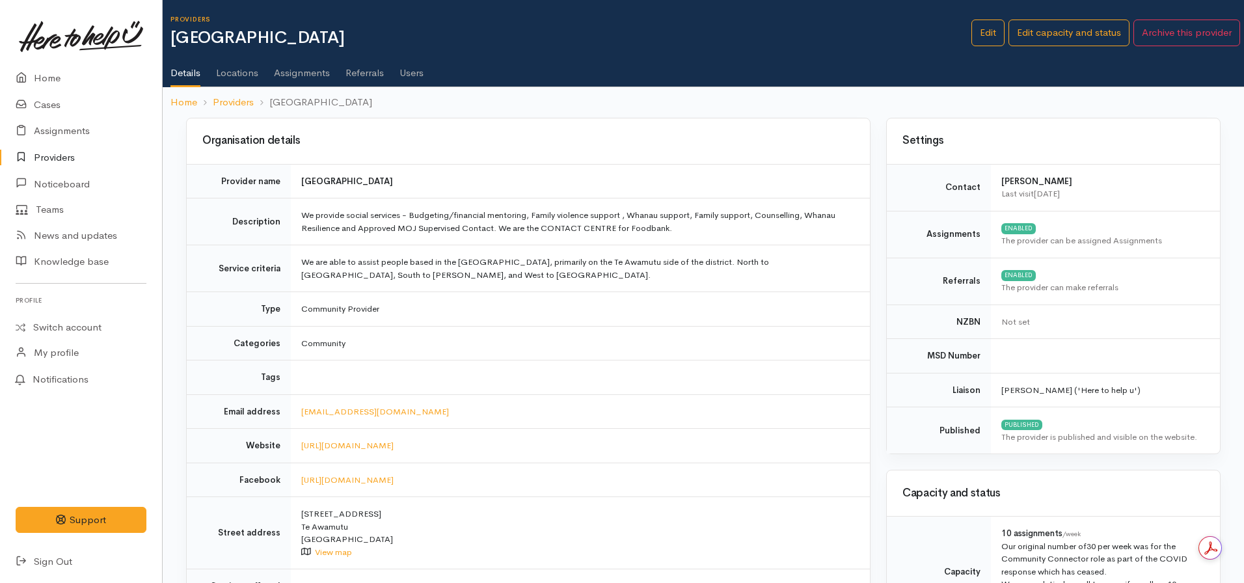
click at [295, 74] on link "Assignments" at bounding box center [302, 68] width 56 height 36
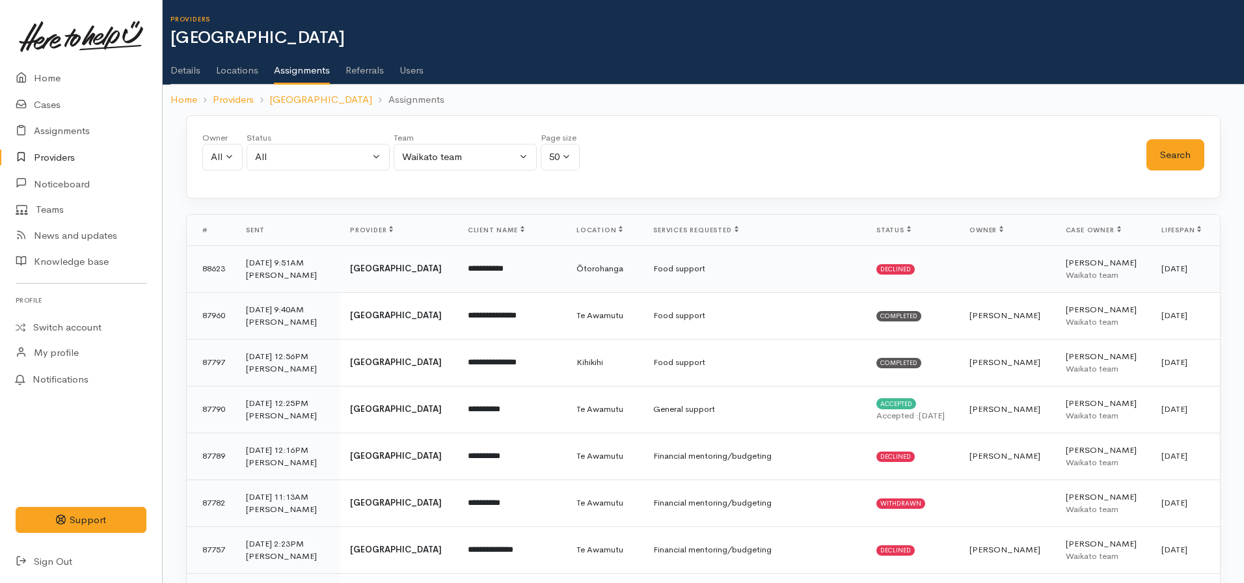
click at [776, 275] on td "Food support" at bounding box center [754, 268] width 223 height 47
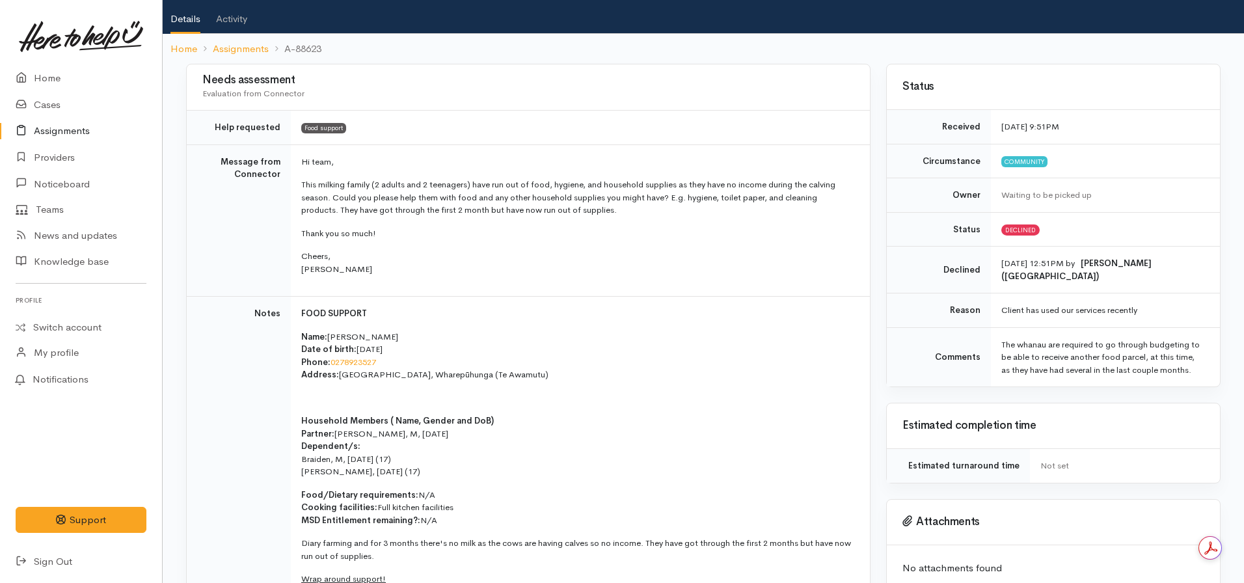
scroll to position [65, 0]
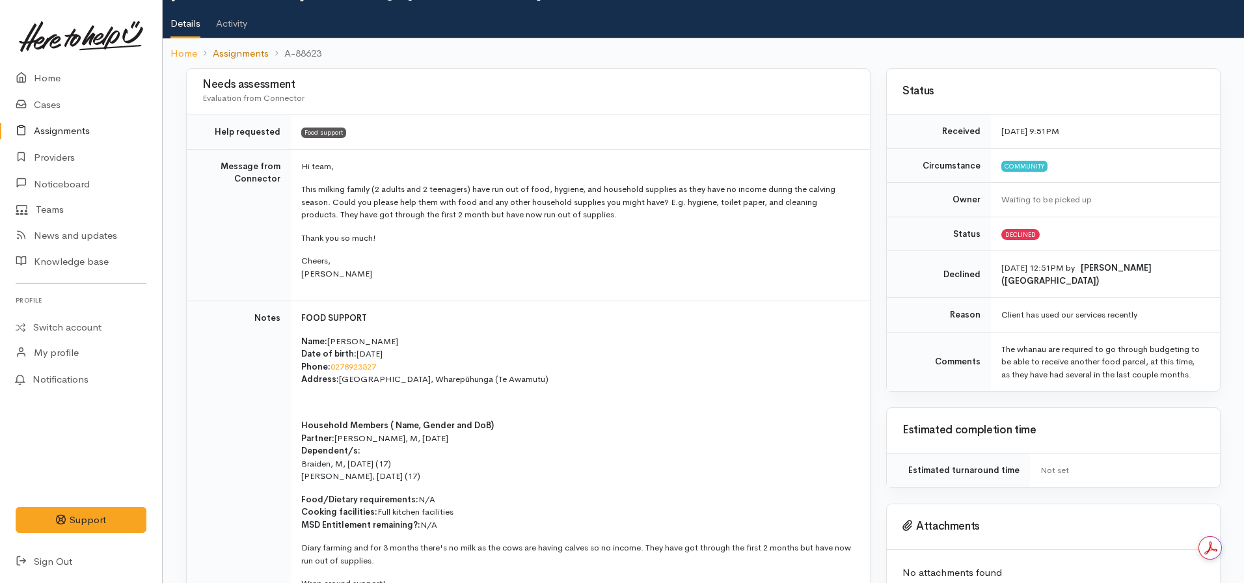
click at [255, 54] on link "Assignments" at bounding box center [241, 53] width 56 height 15
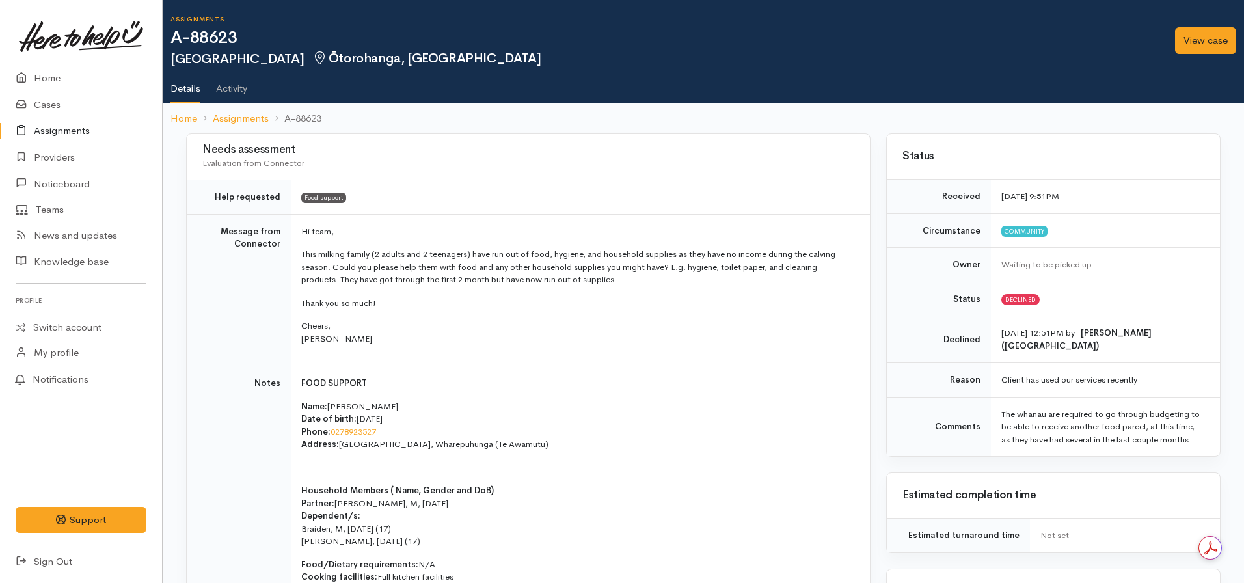
scroll to position [66, 0]
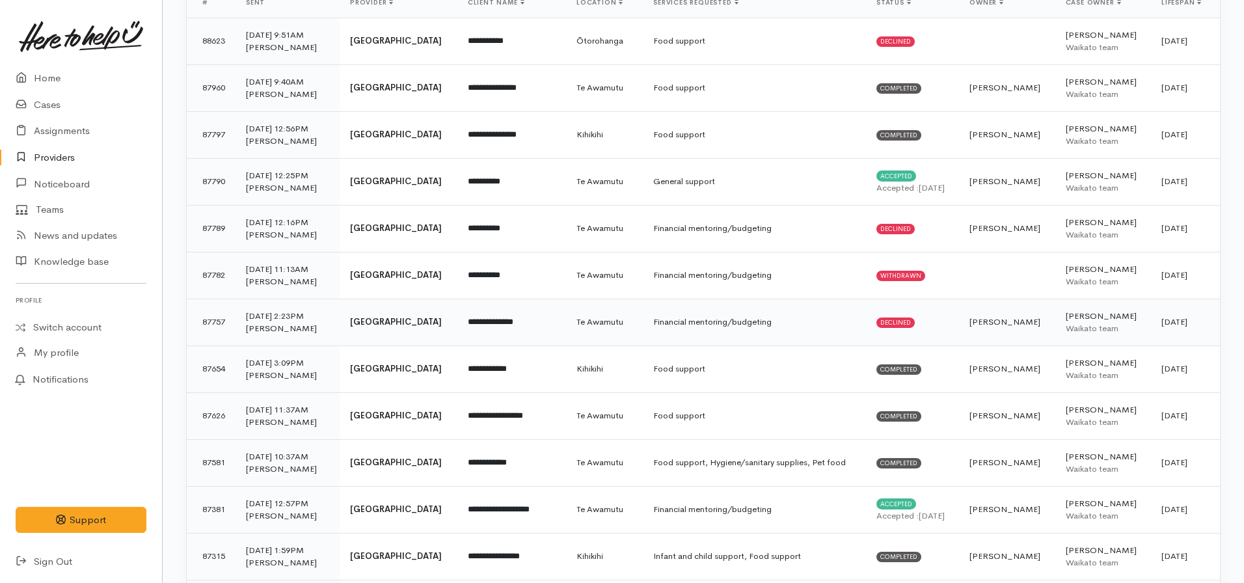
scroll to position [260, 0]
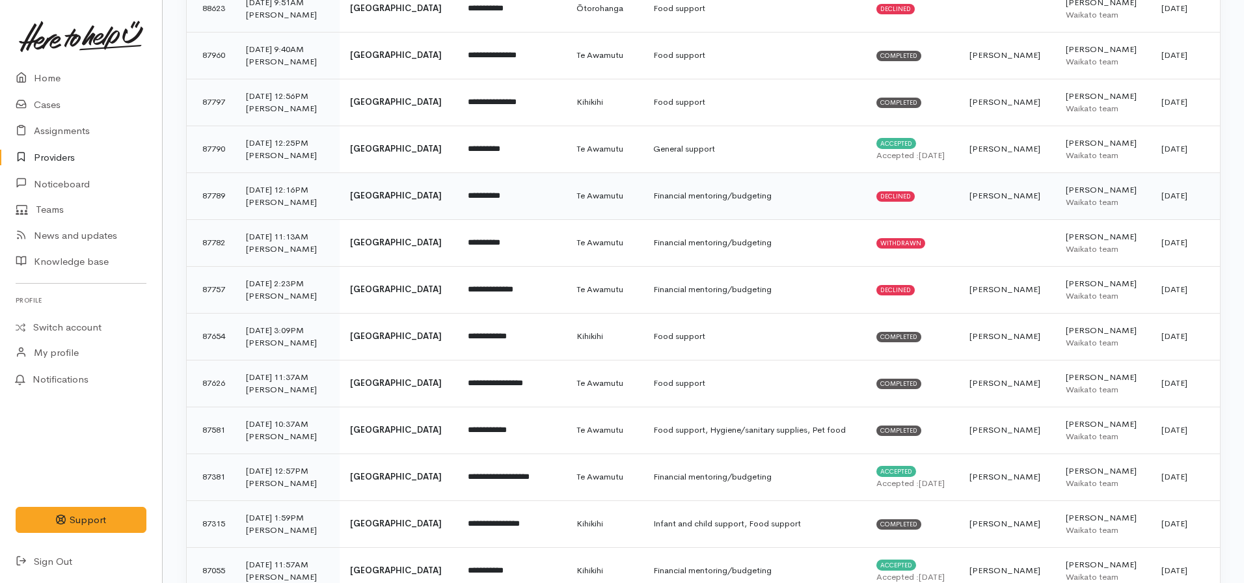
click at [890, 202] on span "Declined" at bounding box center [895, 196] width 38 height 10
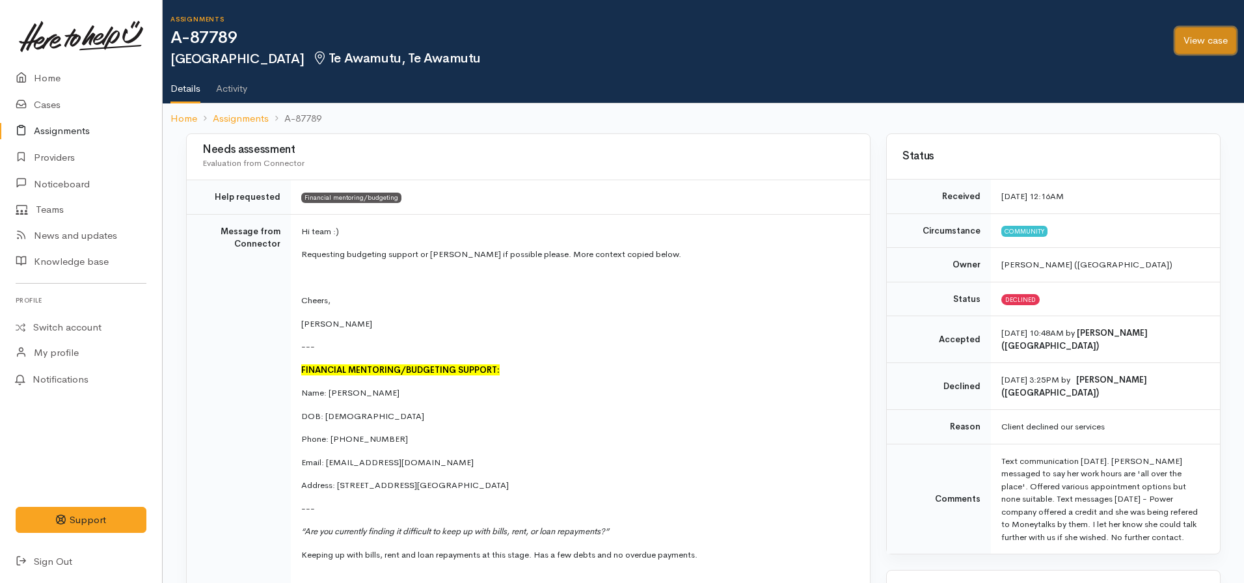
click at [1207, 43] on link "View case" at bounding box center [1205, 40] width 61 height 27
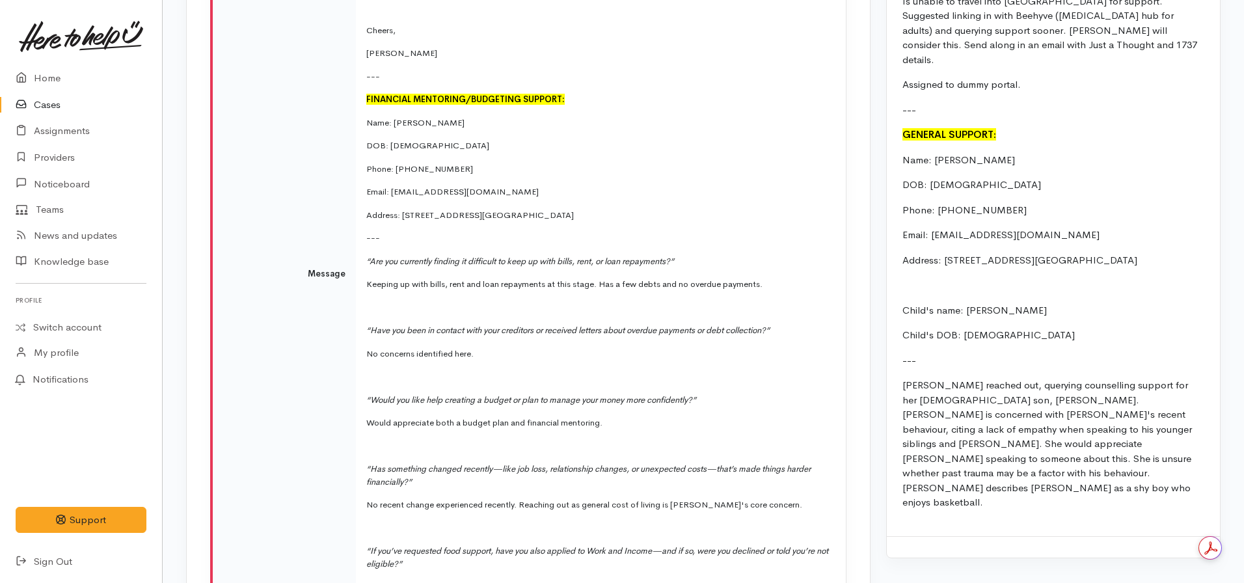
scroll to position [2537, 0]
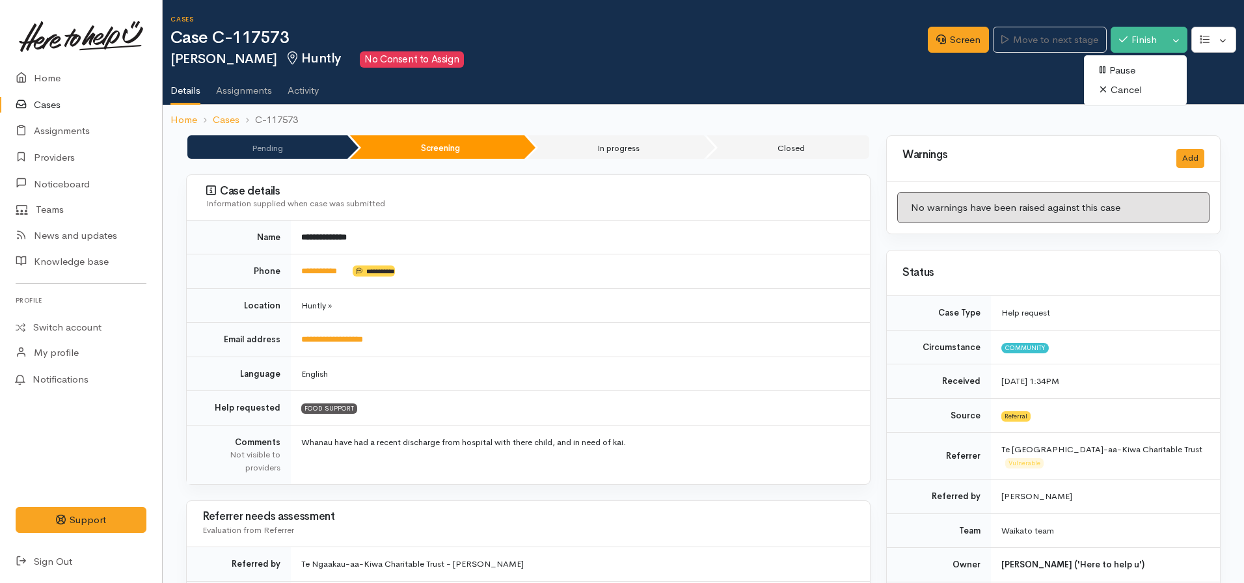
click at [1136, 88] on link "Cancel" at bounding box center [1135, 90] width 103 height 20
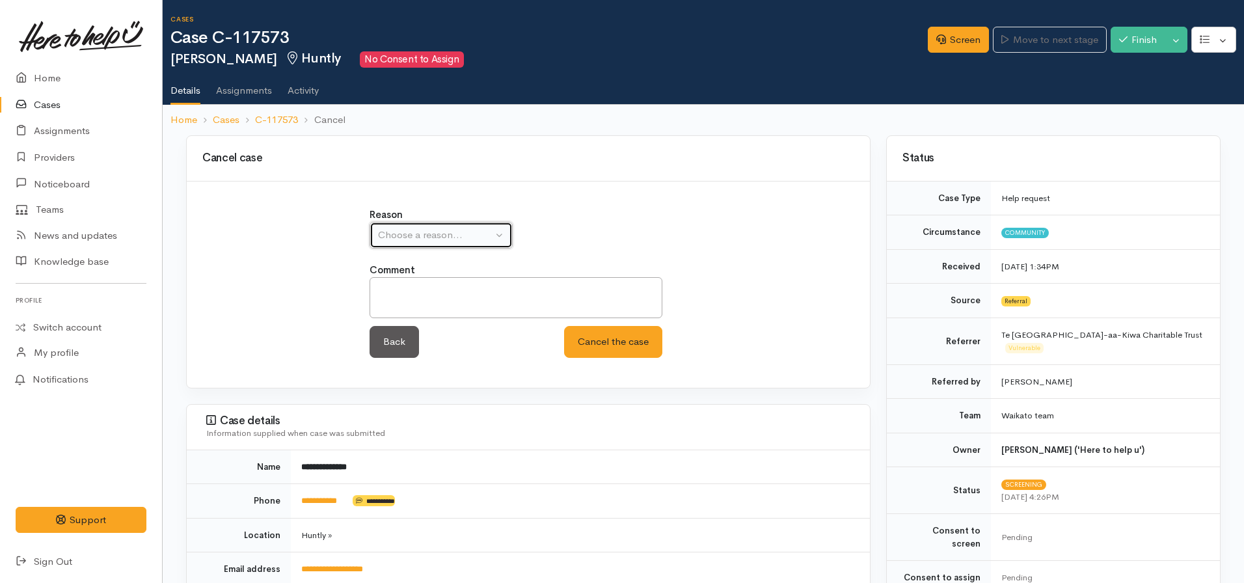
click at [418, 240] on div "Choose a reason..." at bounding box center [435, 235] width 115 height 15
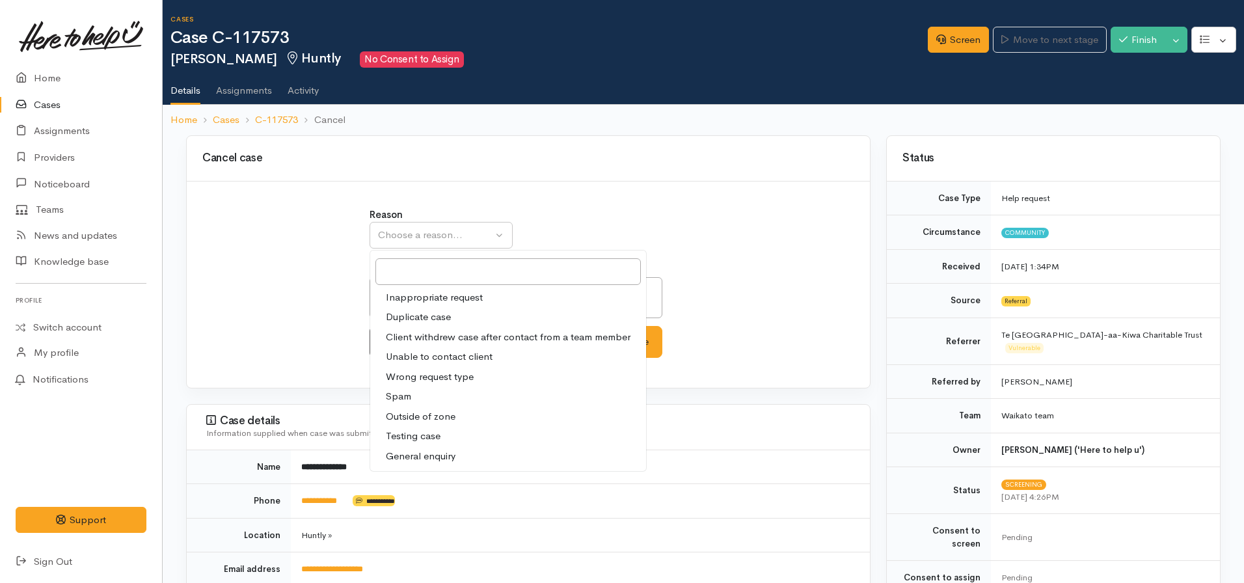
drag, startPoint x: 424, startPoint y: 362, endPoint x: 514, endPoint y: 347, distance: 90.9
click at [425, 361] on span "Unable to contact client" at bounding box center [439, 356] width 107 height 15
select select "4"
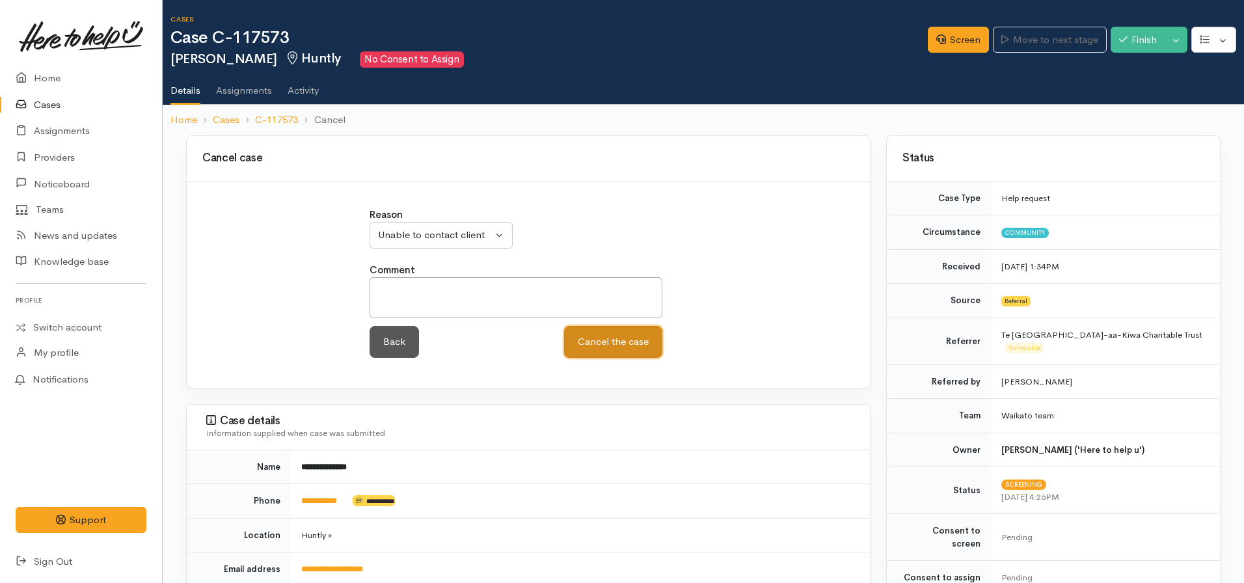
click at [608, 342] on button "Cancel the case" at bounding box center [613, 342] width 98 height 32
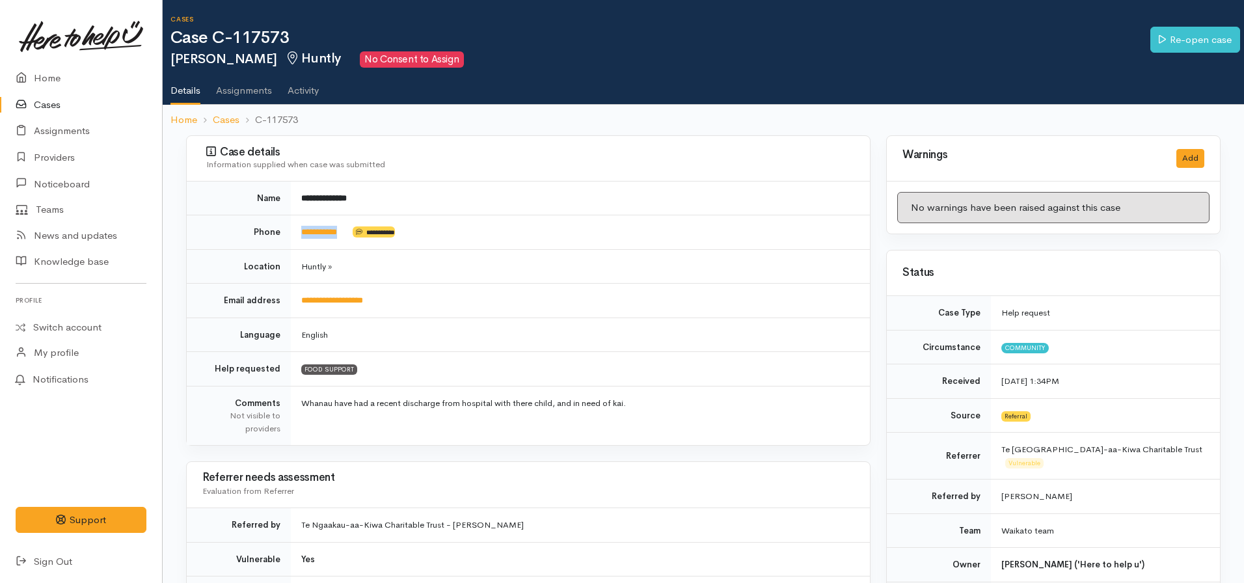
drag, startPoint x: 351, startPoint y: 231, endPoint x: 295, endPoint y: 233, distance: 55.3
click at [295, 233] on td "**********" at bounding box center [580, 232] width 579 height 34
copy td "**********"
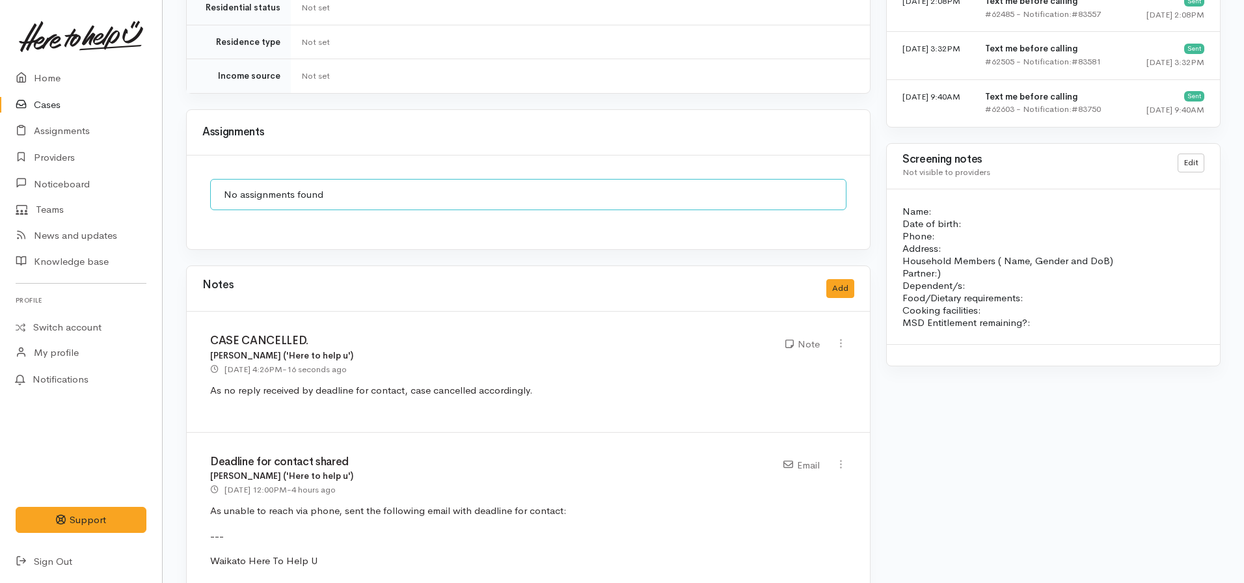
scroll to position [1041, 0]
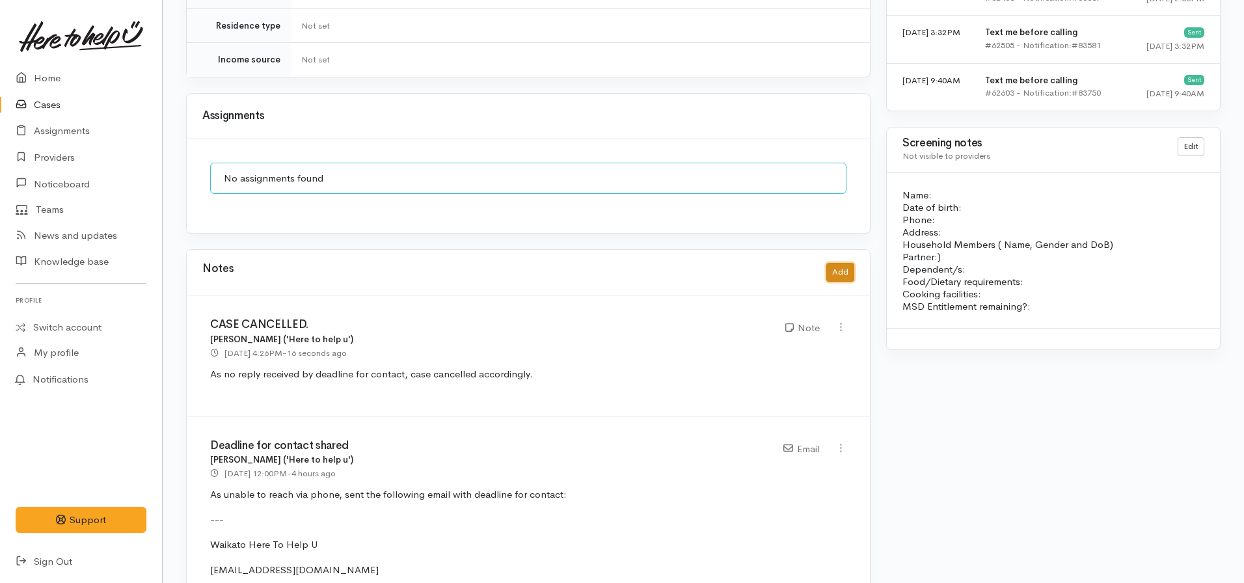
click at [833, 267] on button "Add" at bounding box center [840, 272] width 28 height 19
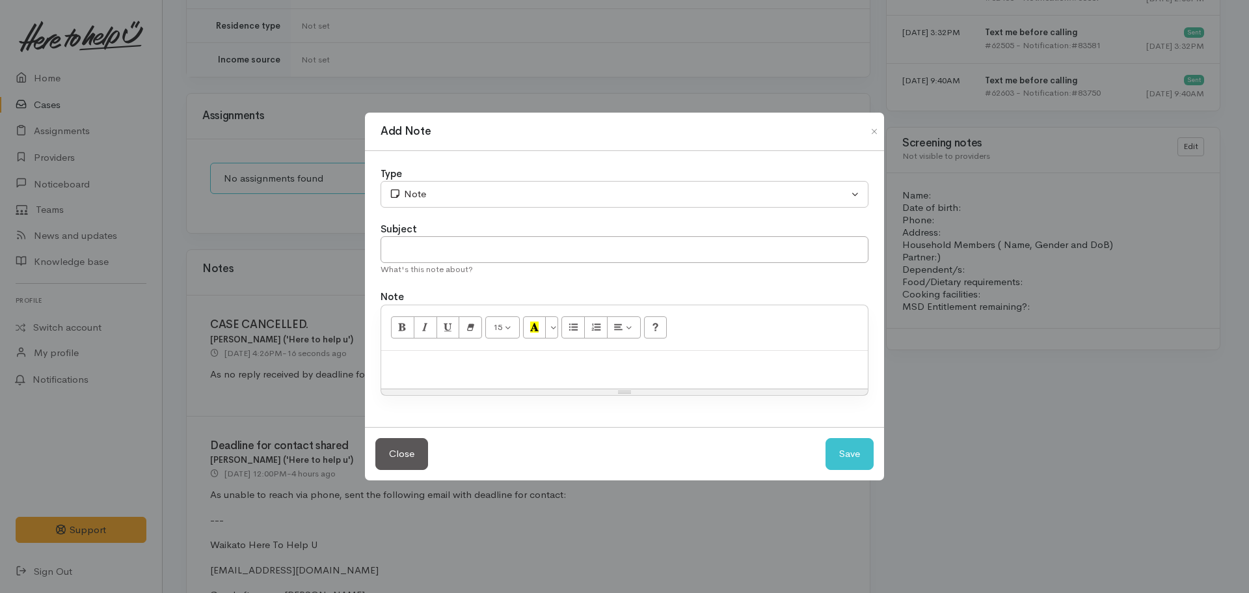
click at [481, 371] on div at bounding box center [624, 370] width 487 height 38
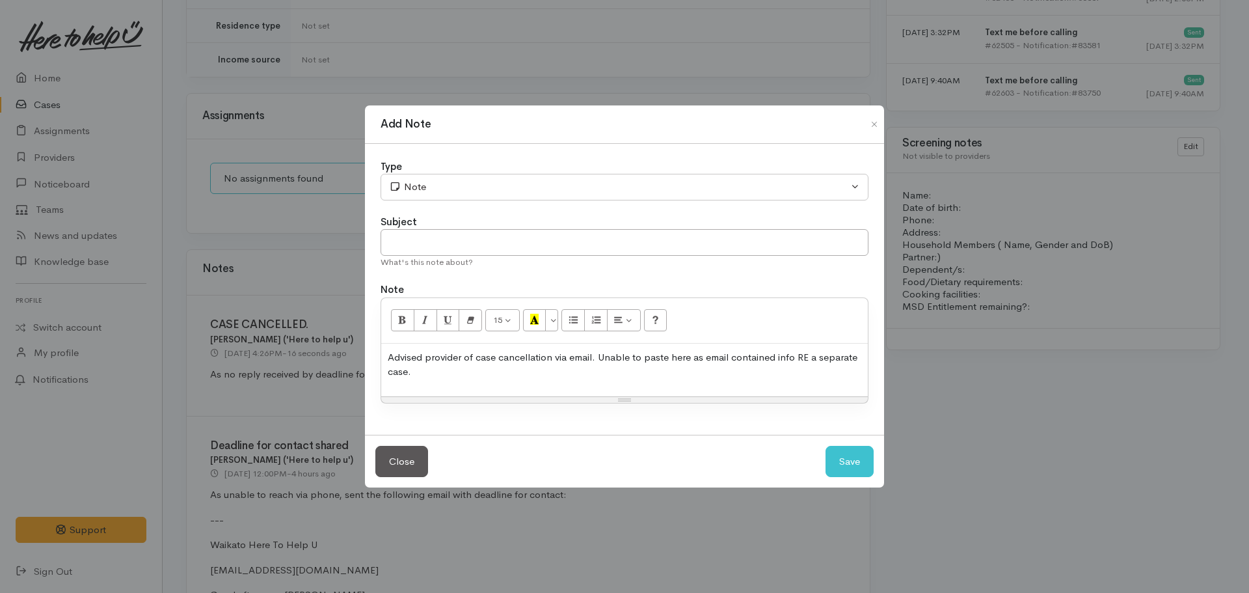
copy p "Advised provider of case cancellation via email. Unable to paste here as email …"
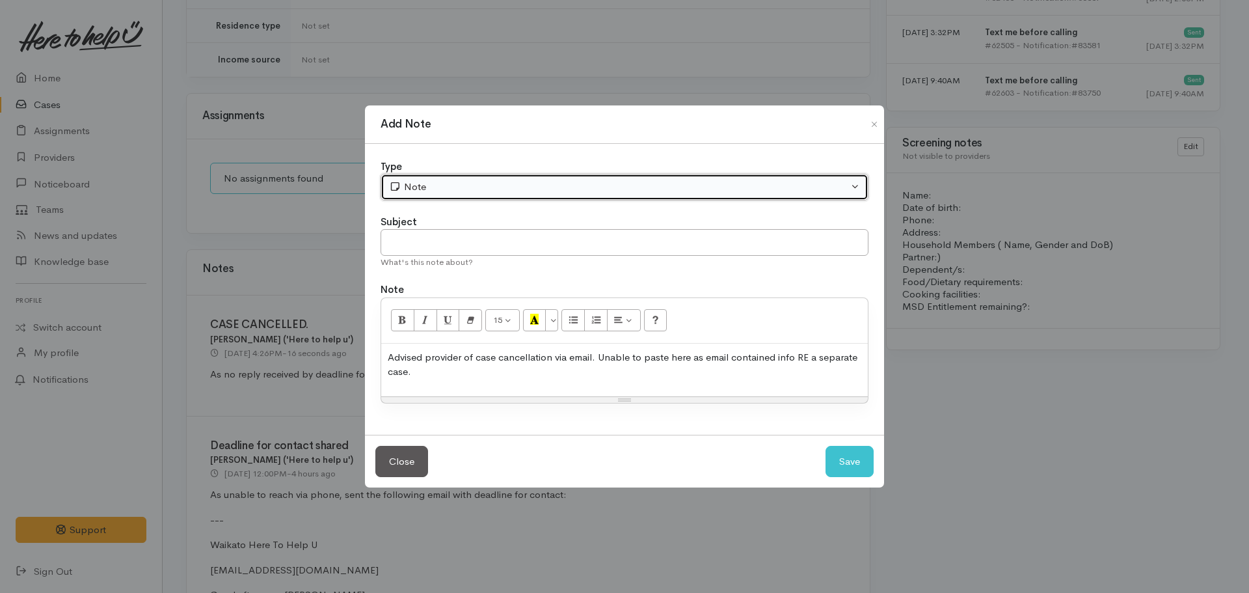
click at [466, 181] on div "Note" at bounding box center [618, 187] width 459 height 15
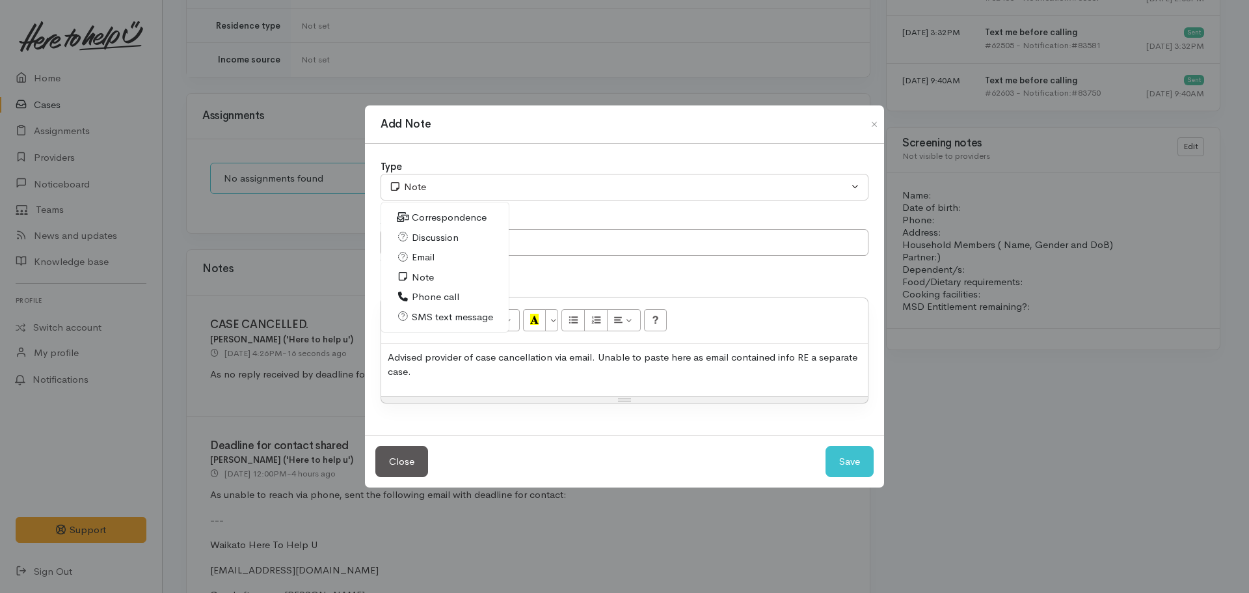
click at [428, 266] on link "Email" at bounding box center [445, 257] width 128 height 20
select select "2"
click at [430, 243] on input "text" at bounding box center [625, 242] width 488 height 27
type input "Advise referrer of cancellation"
drag, startPoint x: 463, startPoint y: 357, endPoint x: 427, endPoint y: 358, distance: 35.8
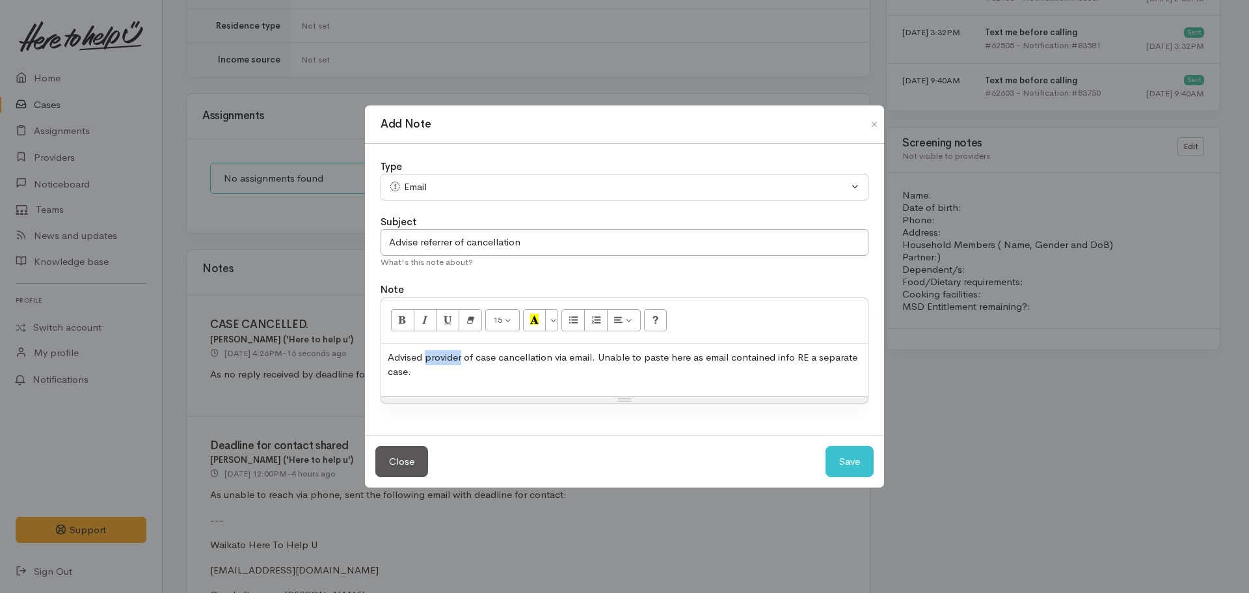
click at [427, 358] on p "Advised provider of case cancellation via email. Unable to paste here as email …" at bounding box center [625, 364] width 474 height 29
click at [466, 382] on div "Advised referrer of case cancellation via email. Unable to paste here as email …" at bounding box center [624, 370] width 487 height 53
copy p "Advised referrer of case cancellation via email. Unable to paste here as email …"
click at [862, 459] on button "Save" at bounding box center [850, 462] width 48 height 32
select select "1"
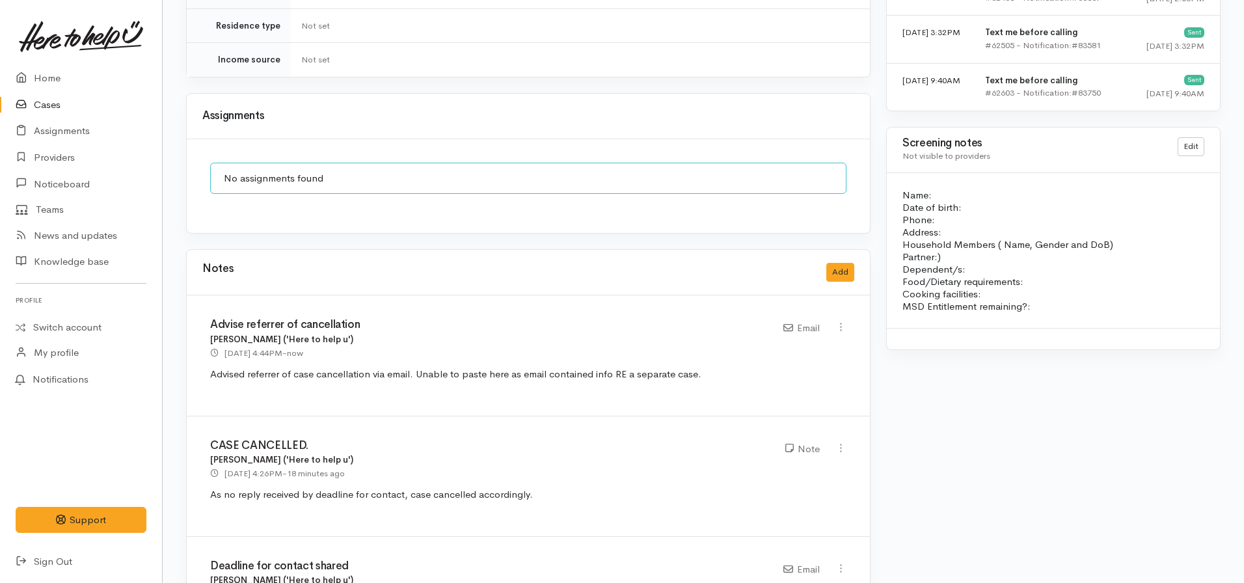
drag, startPoint x: 389, startPoint y: 314, endPoint x: 193, endPoint y: 306, distance: 196.0
click at [193, 306] on div "Advise referrer of cancellation Nicole Rusk ('Here to help u') 11 Sep 2025 4:44…" at bounding box center [528, 355] width 683 height 120
copy h3 "Advise referrer of cancellation"
click at [66, 77] on link "Home" at bounding box center [81, 78] width 162 height 27
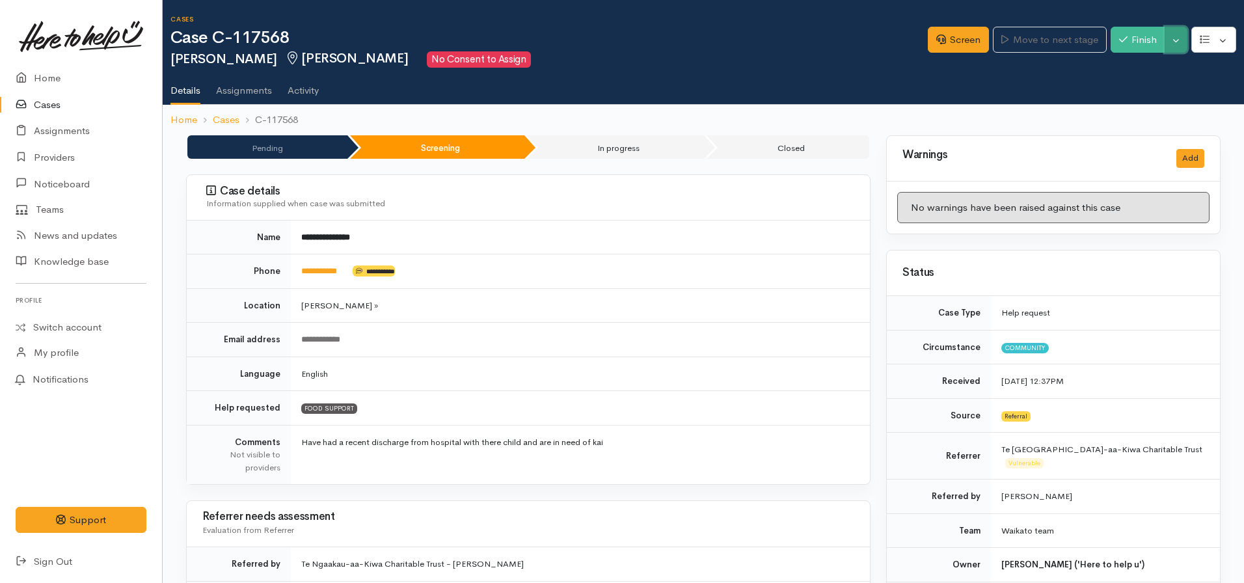
click at [1176, 38] on button "Toggle Dropdown" at bounding box center [1176, 40] width 23 height 27
click at [1107, 89] on icon at bounding box center [1102, 90] width 7 height 10
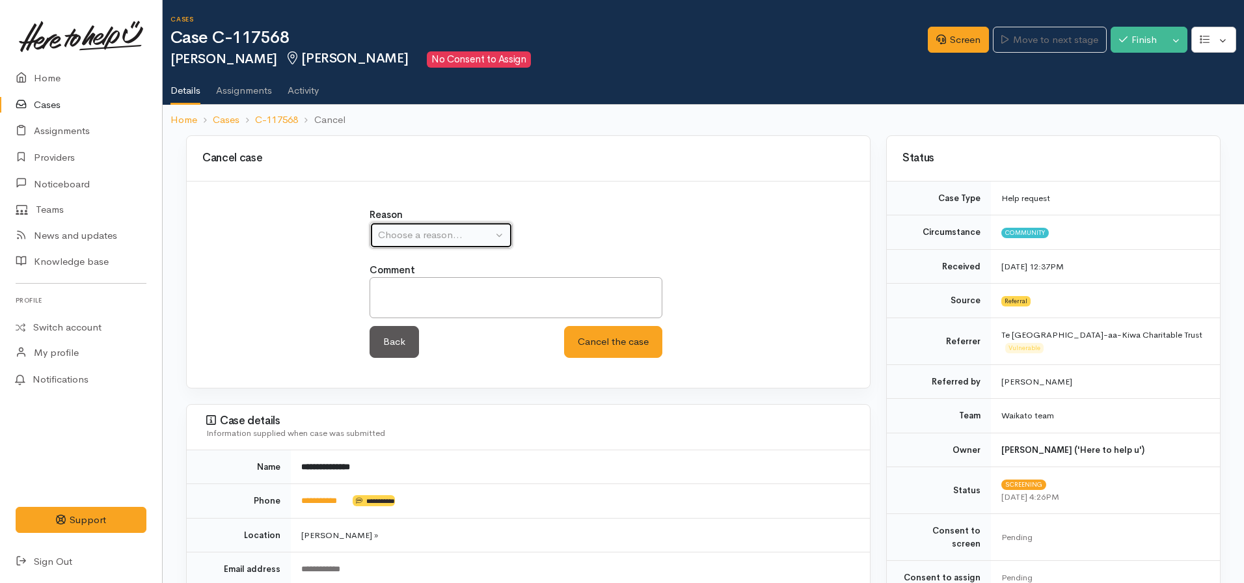
click at [407, 243] on button "Choose a reason..." at bounding box center [441, 235] width 143 height 27
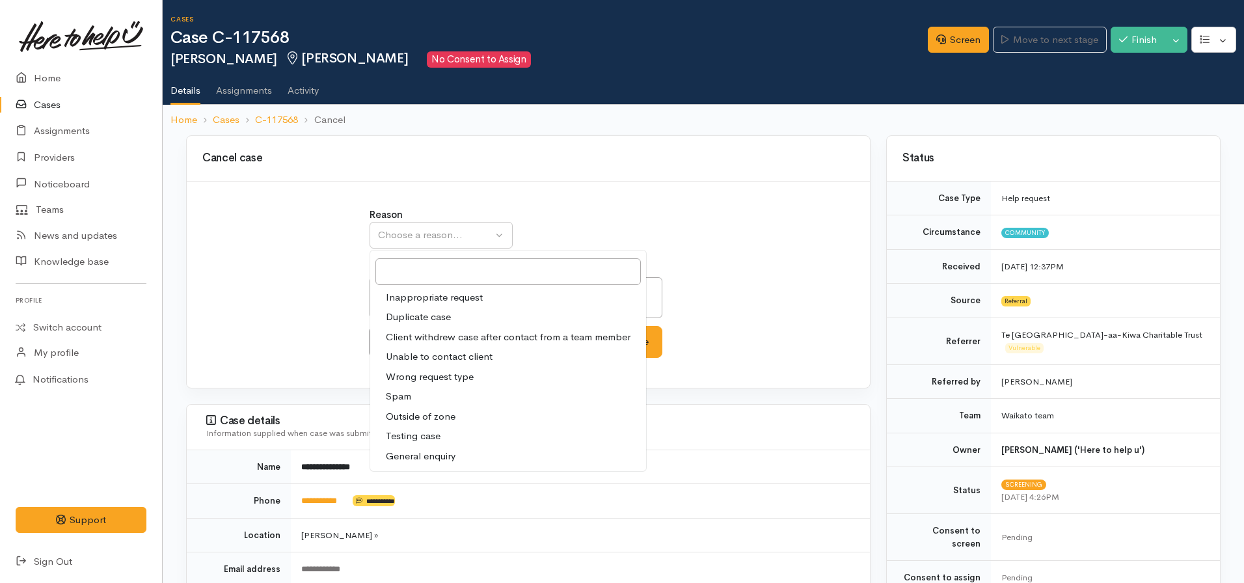
click at [450, 341] on span "Client withdrew case after contact from a team member" at bounding box center [508, 337] width 245 height 15
select select "3"
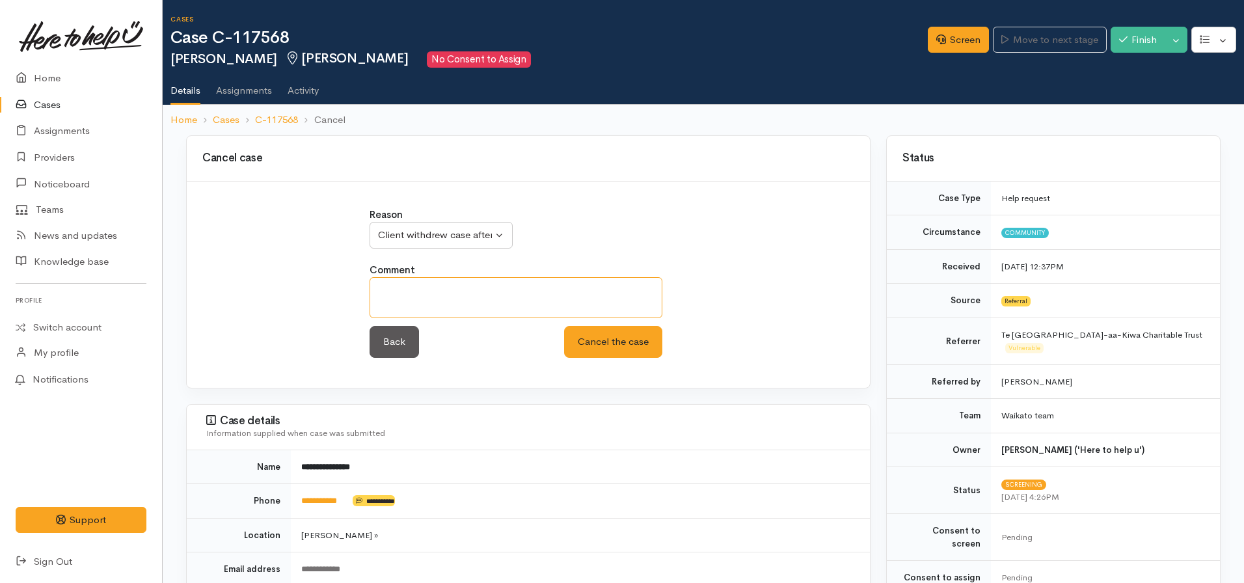
click at [455, 303] on textarea at bounding box center [516, 297] width 293 height 41
type textarea "Contact made - unable to re-establish contact after initial call"
click at [606, 340] on button "Cancel the case" at bounding box center [613, 342] width 98 height 32
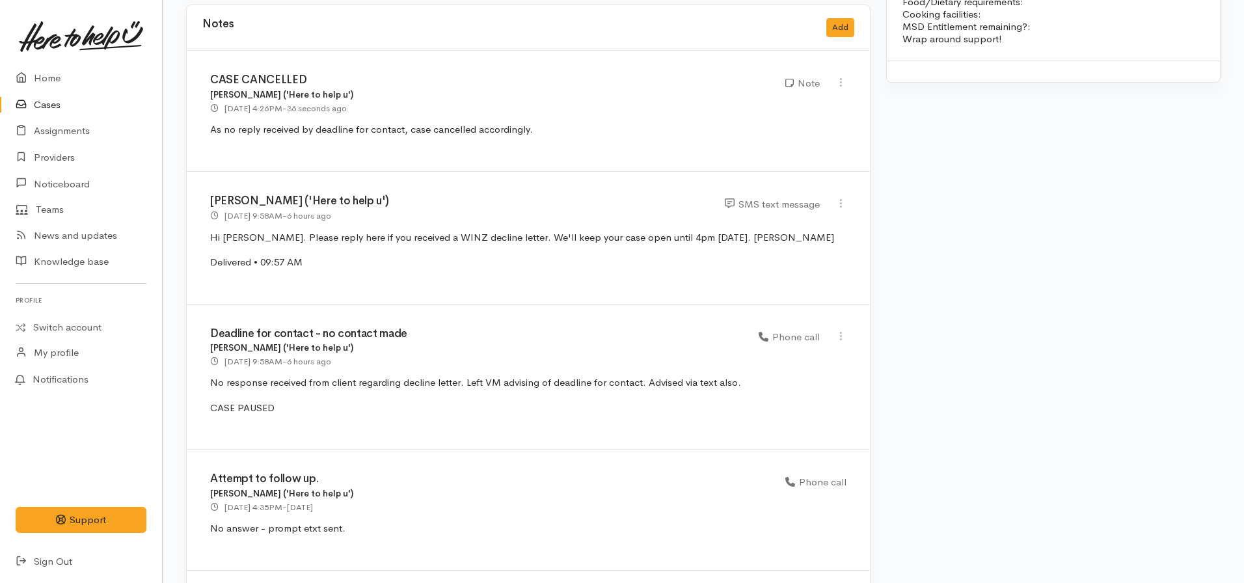
scroll to position [1136, 0]
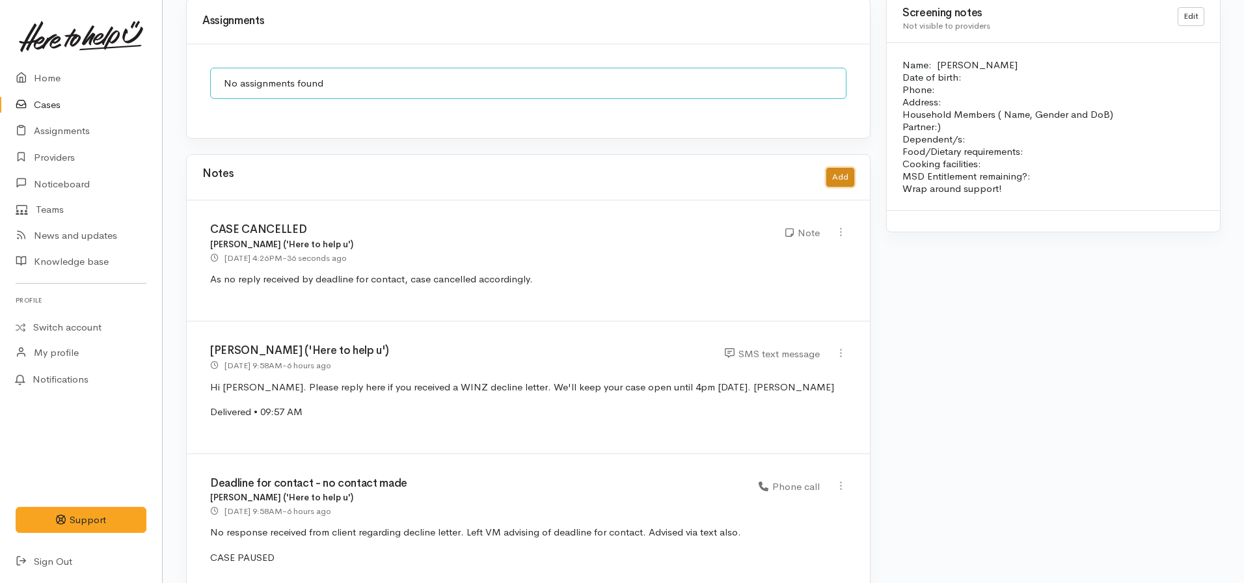
click at [850, 168] on button "Add" at bounding box center [840, 177] width 28 height 19
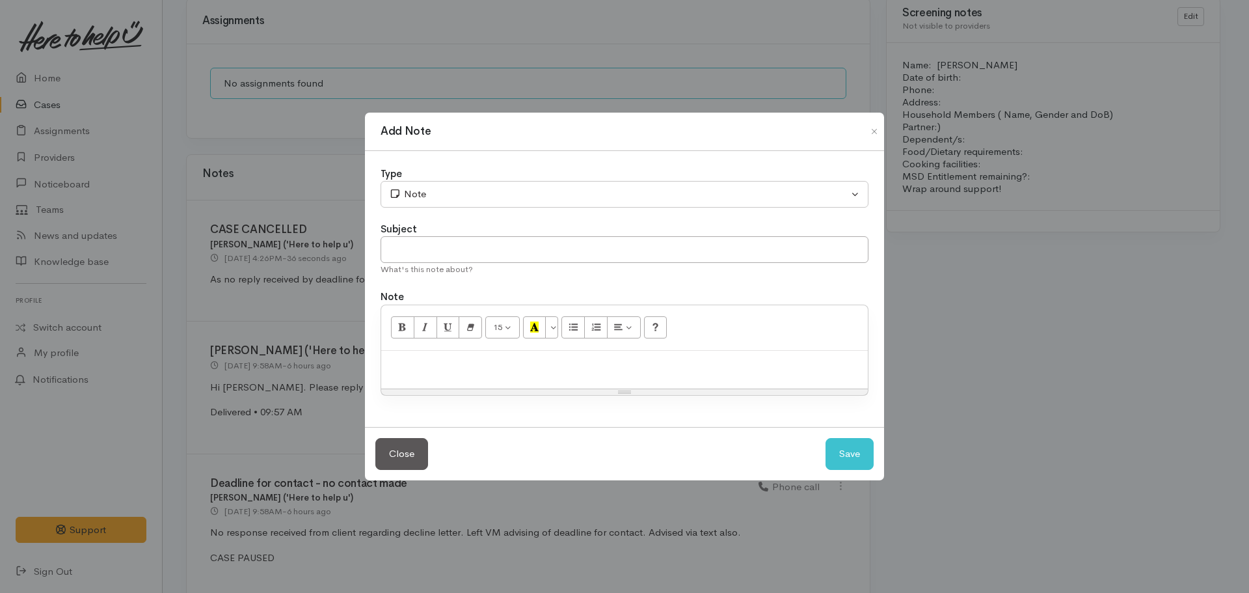
click at [420, 362] on p at bounding box center [625, 364] width 474 height 15
paste div
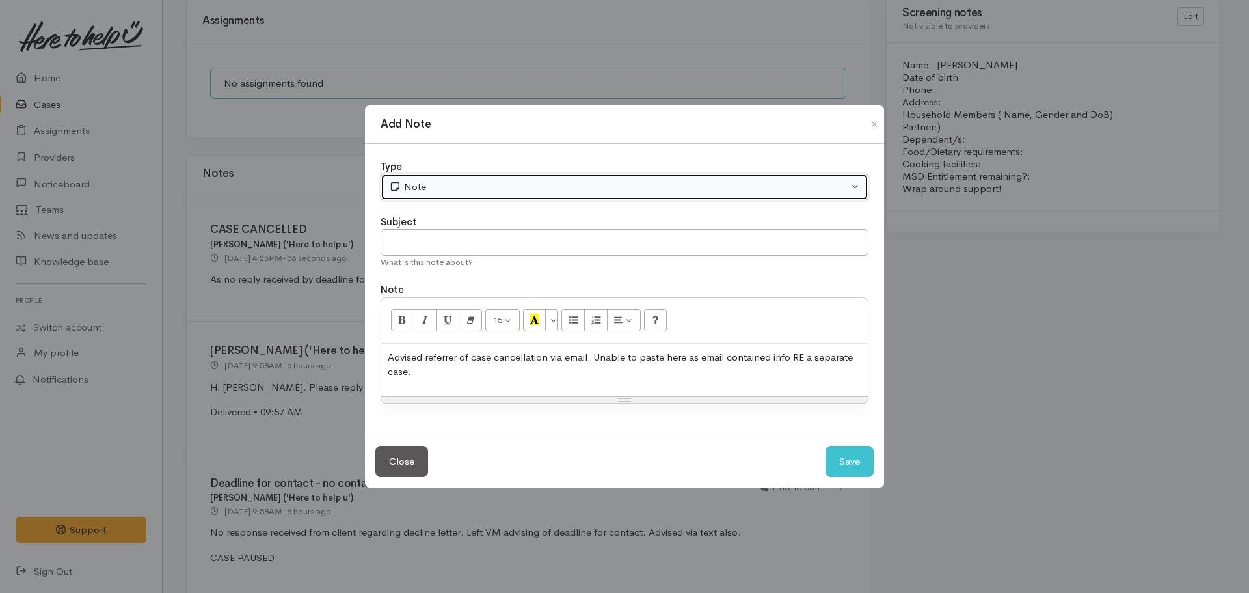
click at [439, 189] on div "Note" at bounding box center [618, 187] width 459 height 15
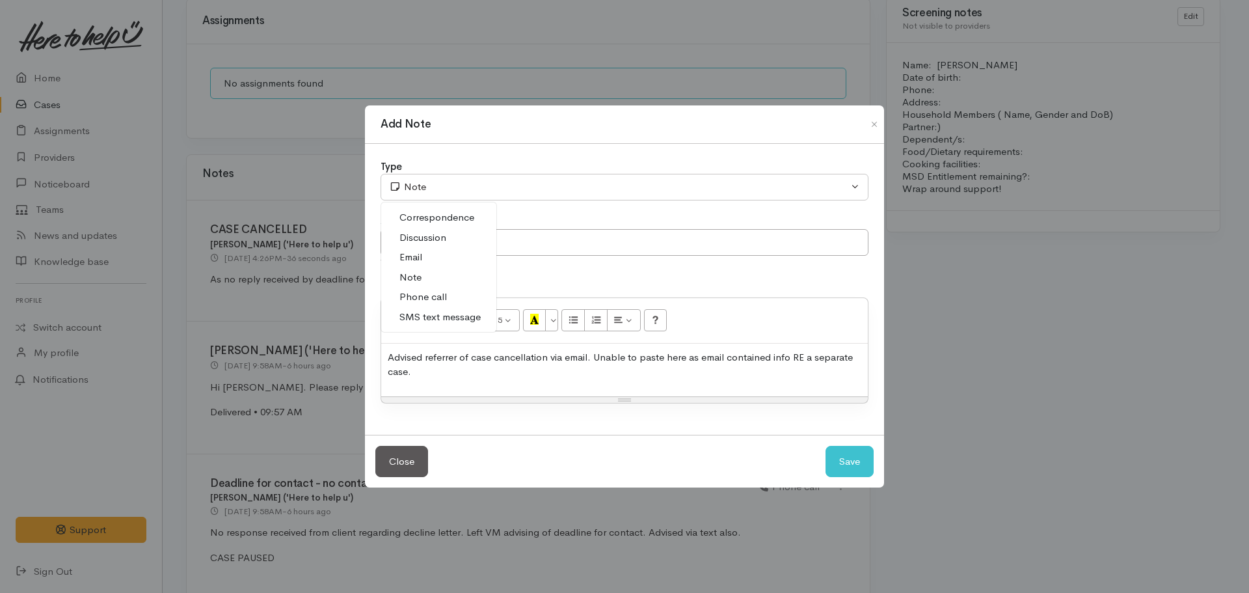
click at [424, 257] on link "Email" at bounding box center [438, 257] width 115 height 20
select select "2"
click at [476, 236] on input "text" at bounding box center [625, 242] width 488 height 27
paste input "Advise referrer of cancellation"
type input "Advise referrer of cancellation"
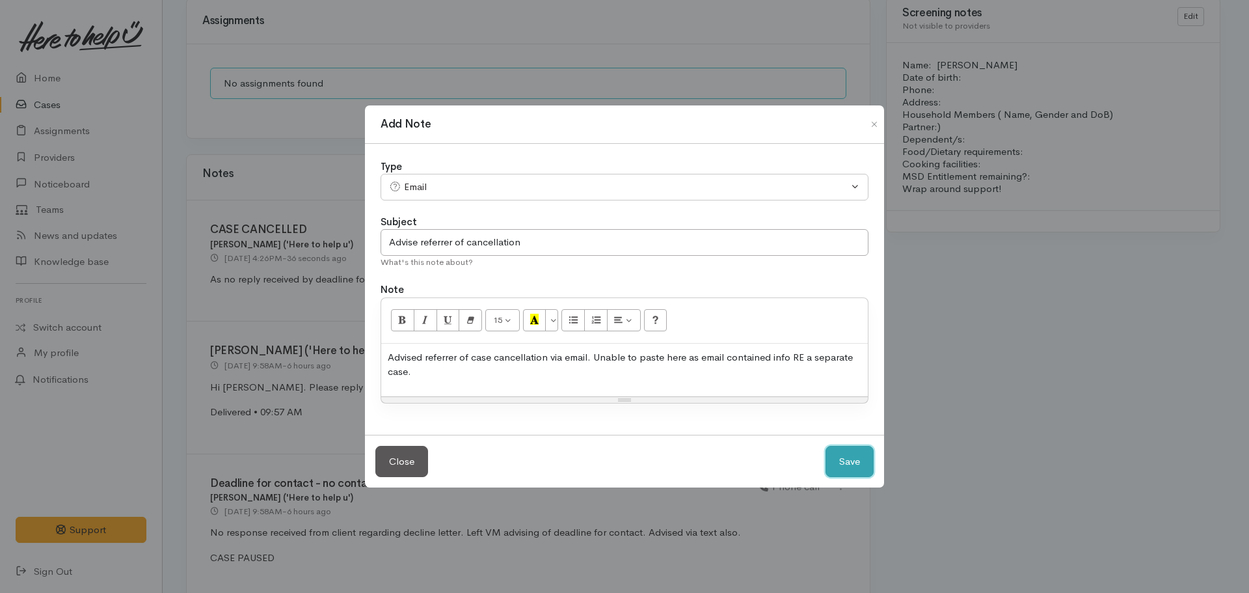
click at [826, 446] on button "Save" at bounding box center [850, 462] width 48 height 32
select select "1"
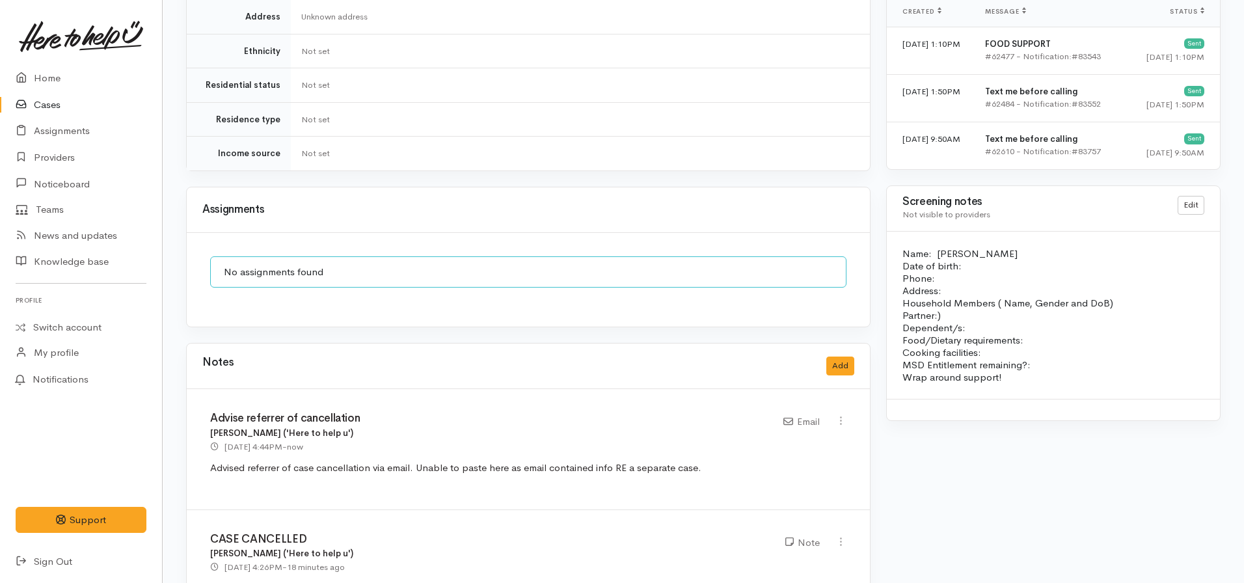
scroll to position [811, 0]
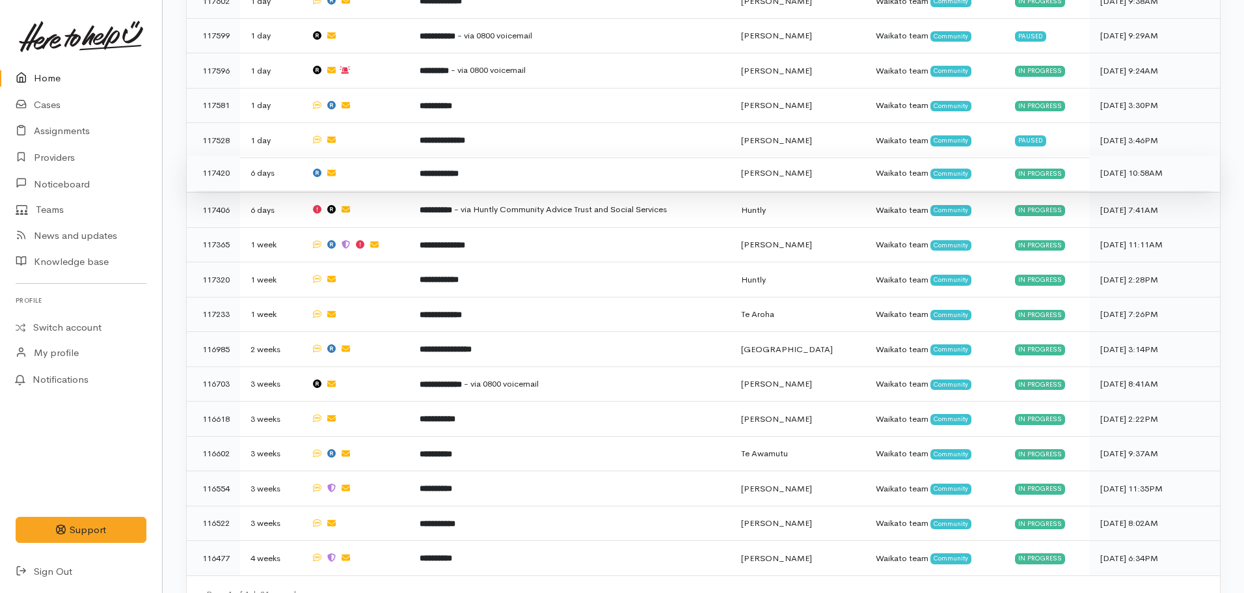
scroll to position [299, 0]
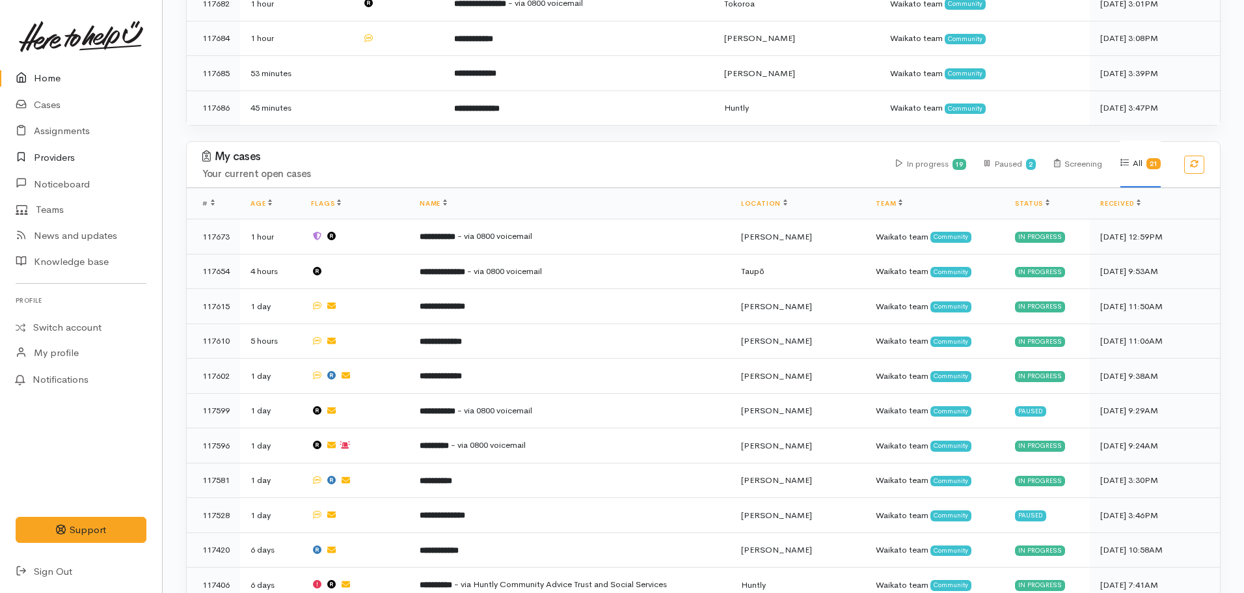
click at [68, 161] on link "Providers" at bounding box center [81, 157] width 162 height 27
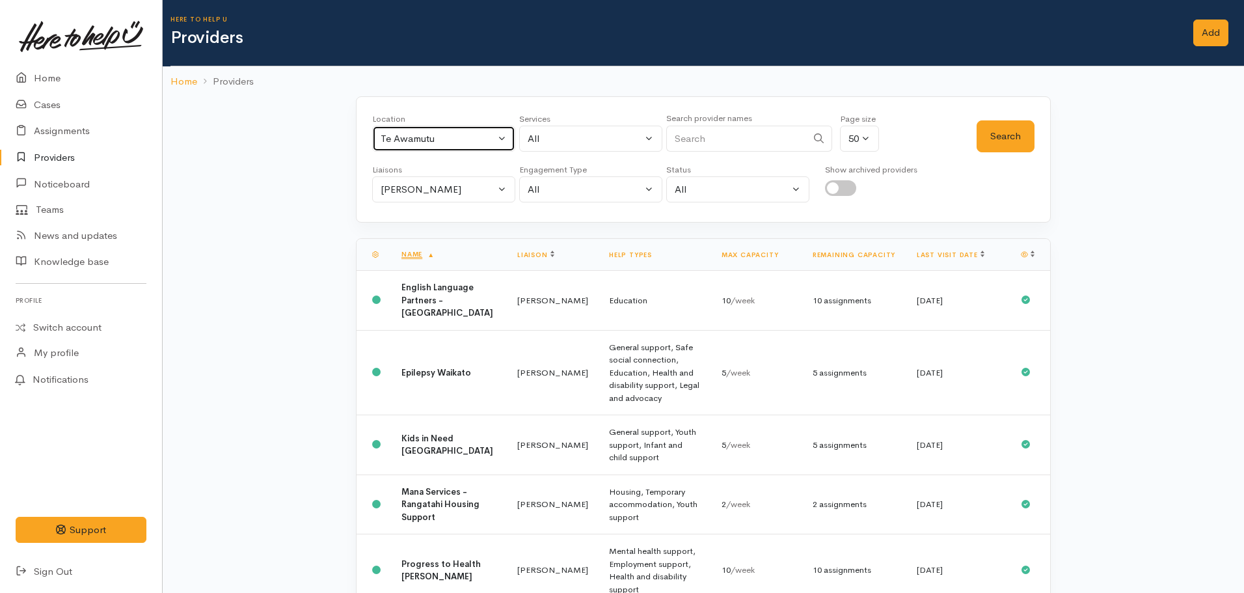
click at [450, 137] on div "Te Awamutu" at bounding box center [438, 138] width 115 height 15
type input "[PERSON_NAME]"
click at [416, 229] on span "[PERSON_NAME]" at bounding box center [435, 224] width 81 height 15
select select "1"
click at [422, 203] on div "Location All Tauranga Eastern Bay of Plenty - other Kawerau Ōhope Ōpōtiki Whaka…" at bounding box center [703, 159] width 695 height 126
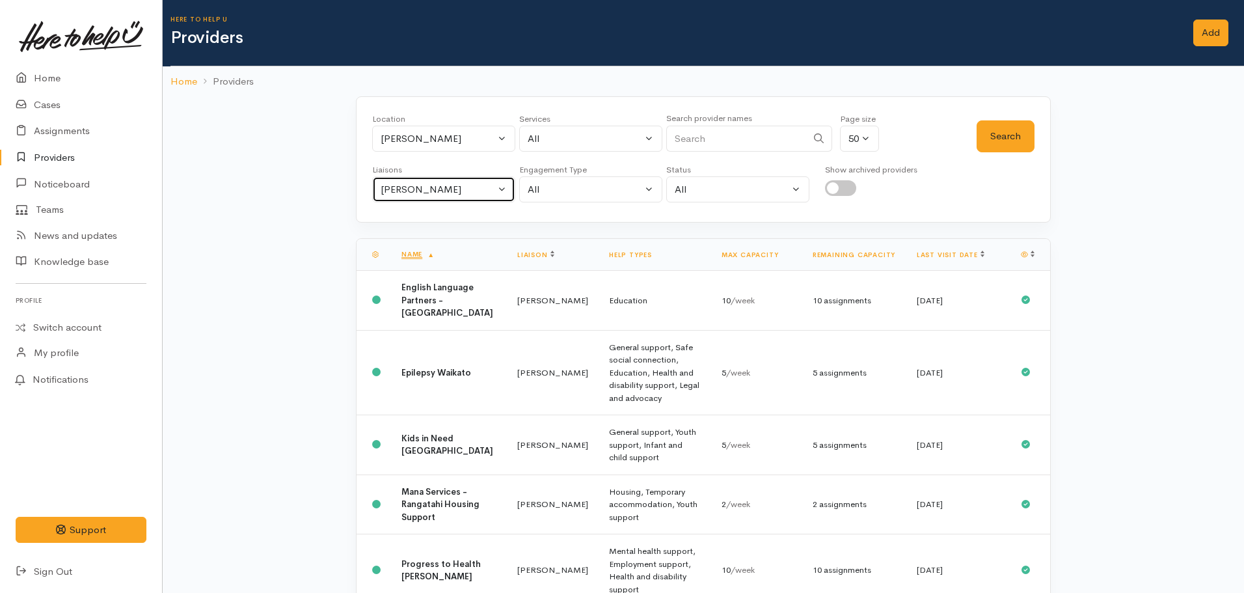
click at [421, 194] on div "Nicole Rusk" at bounding box center [438, 189] width 115 height 15
type input "leinati"
click at [450, 260] on link "Leinati Lima" at bounding box center [444, 251] width 142 height 20
select select "953"
click at [578, 133] on div "All" at bounding box center [585, 138] width 115 height 15
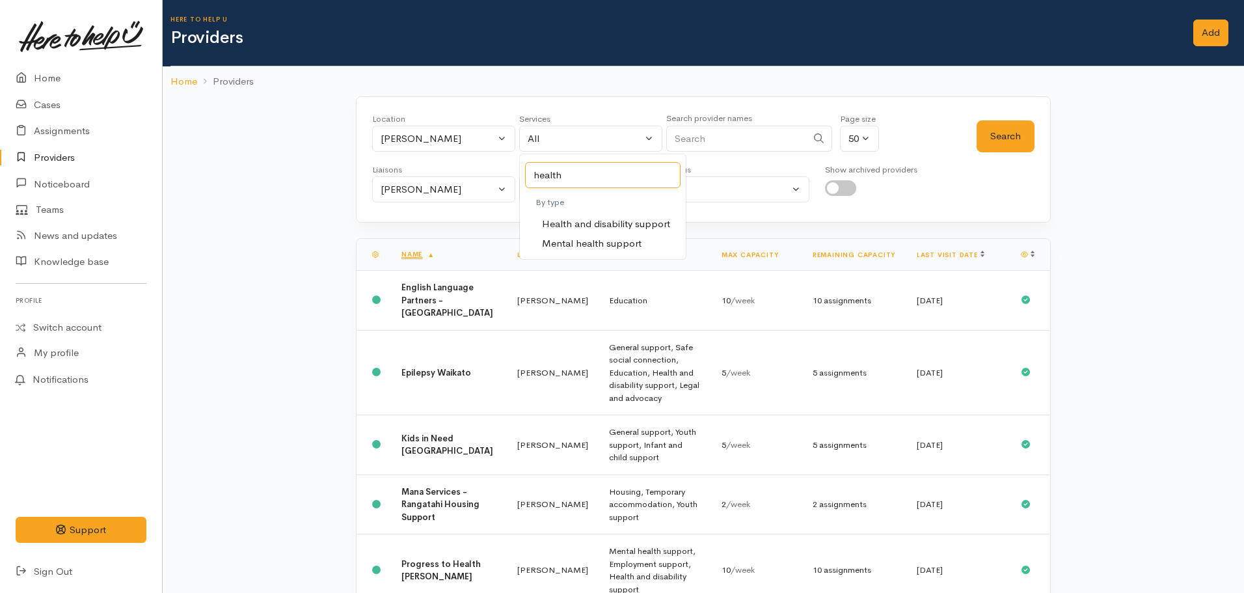
type input "health"
click at [616, 221] on span "Health and disability support" at bounding box center [606, 224] width 128 height 15
select select "26"
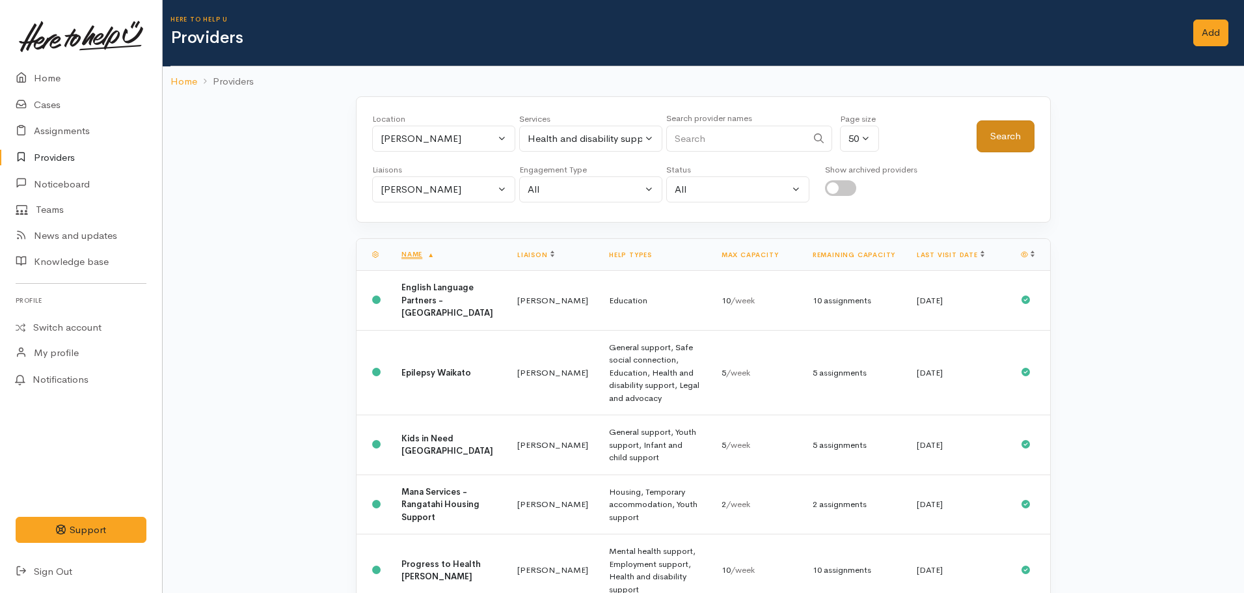
click at [977, 124] on div "Location All Tauranga Eastern Bay of Plenty - other Kawerau Ōhope Ōpōtiki Whaka…" at bounding box center [703, 136] width 662 height 47
click at [984, 128] on button "Search" at bounding box center [1006, 136] width 58 height 32
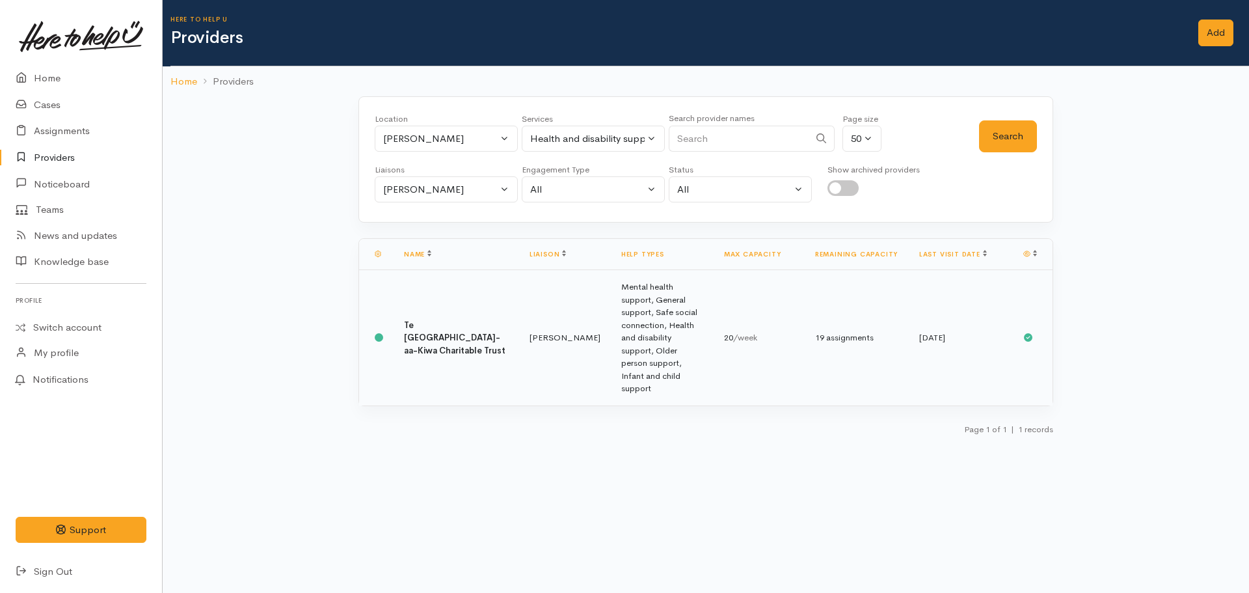
click at [444, 319] on b "Te Ngaakau-aa-Kiwa Charitable Trust" at bounding box center [454, 337] width 101 height 36
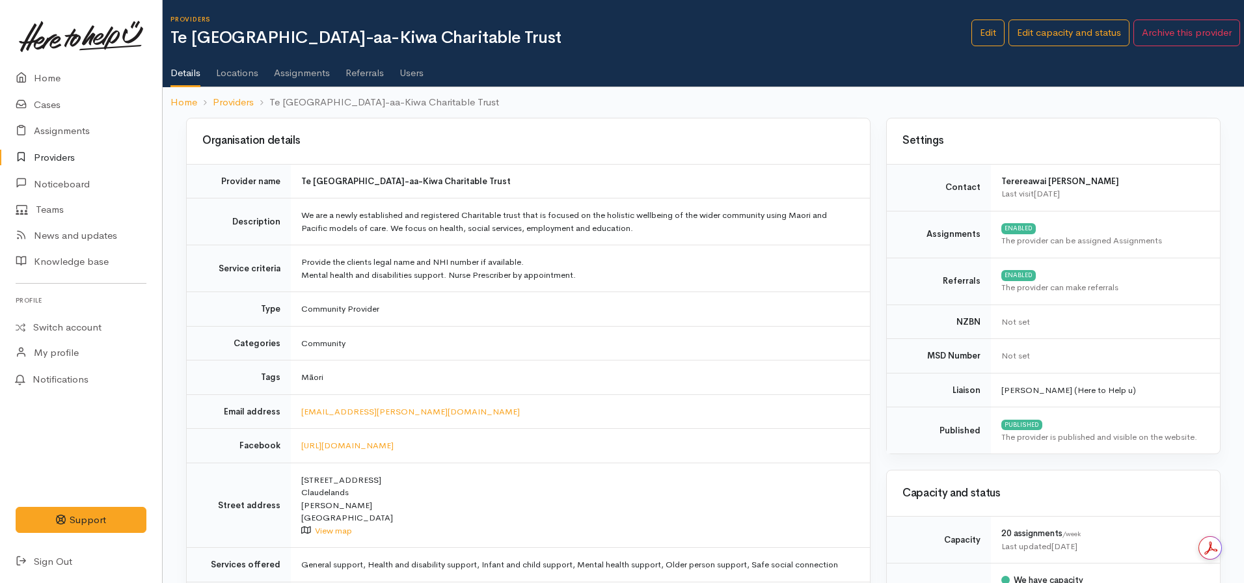
click at [405, 77] on link "Users" at bounding box center [411, 68] width 24 height 36
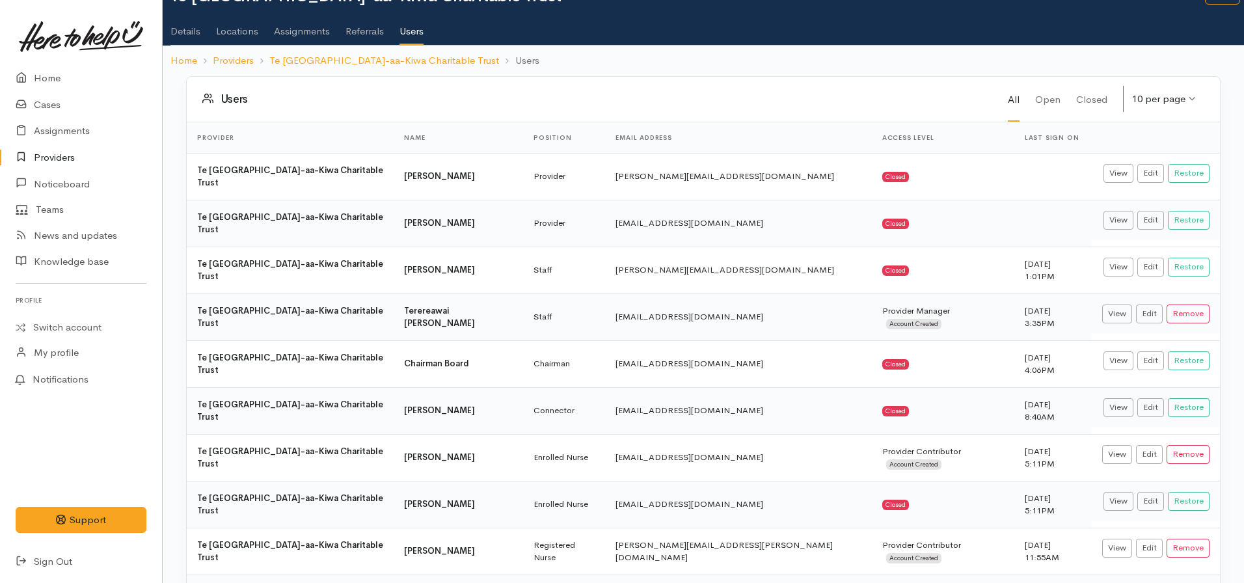
scroll to position [65, 0]
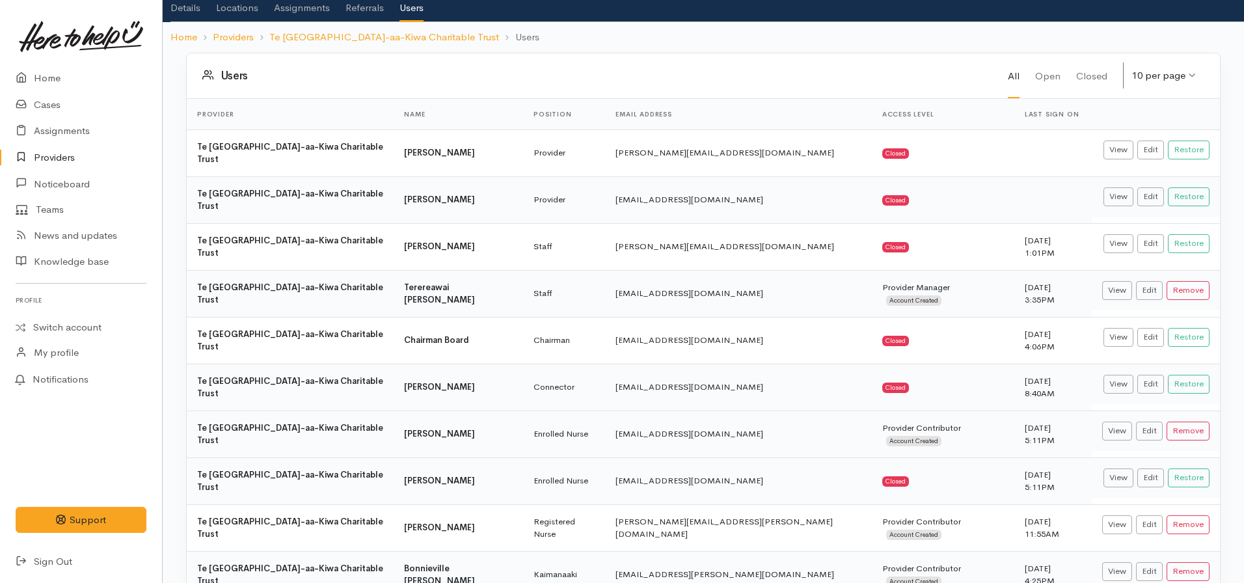
drag, startPoint x: 742, startPoint y: 389, endPoint x: 575, endPoint y: 383, distance: 166.7
click at [575, 411] on tr "Te Ngaakau-aa-Kiwa Charitable Trust [PERSON_NAME] Enrolled Nurse [EMAIL_ADDRESS…" at bounding box center [703, 434] width 1033 height 47
copy tr "[EMAIL_ADDRESS][DOMAIN_NAME]"
click at [55, 75] on link "Home" at bounding box center [81, 78] width 162 height 27
